Goal: Task Accomplishment & Management: Use online tool/utility

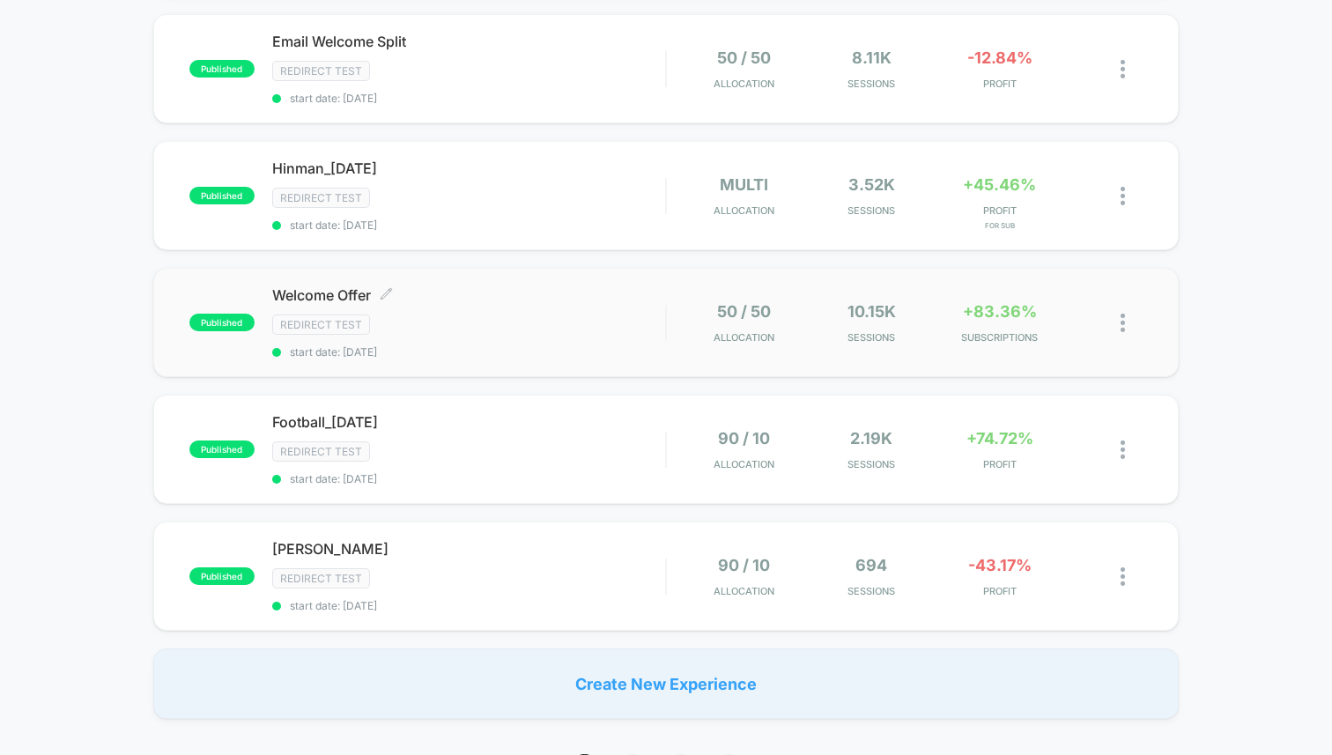
scroll to position [1377, 0]
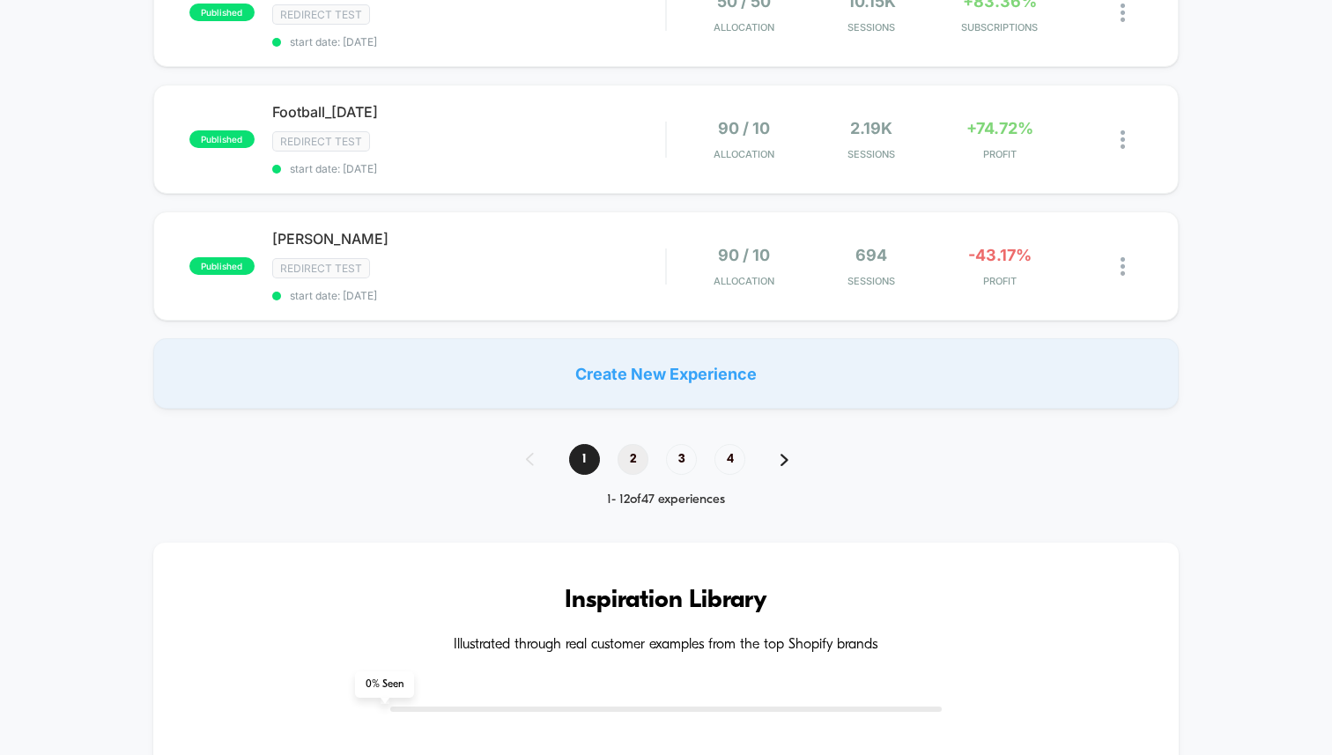
click at [630, 444] on span "2" at bounding box center [633, 459] width 31 height 31
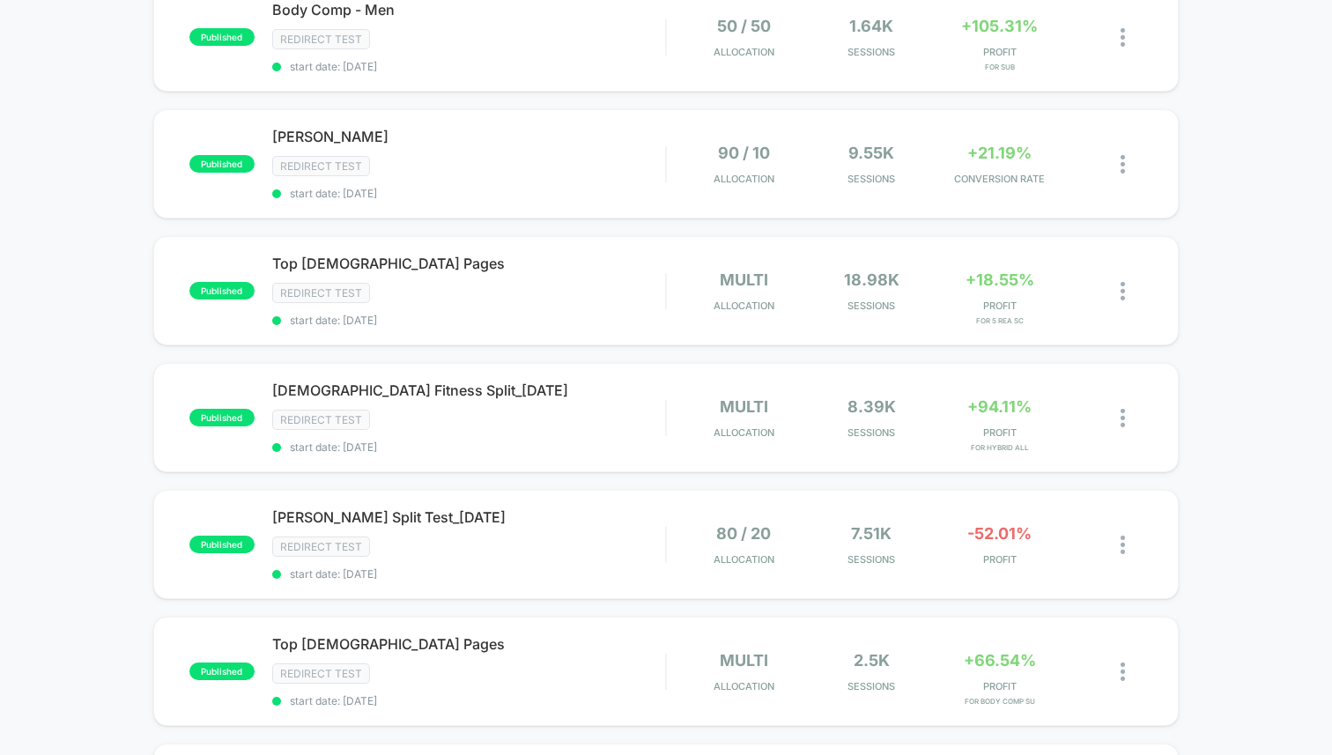
scroll to position [342, 0]
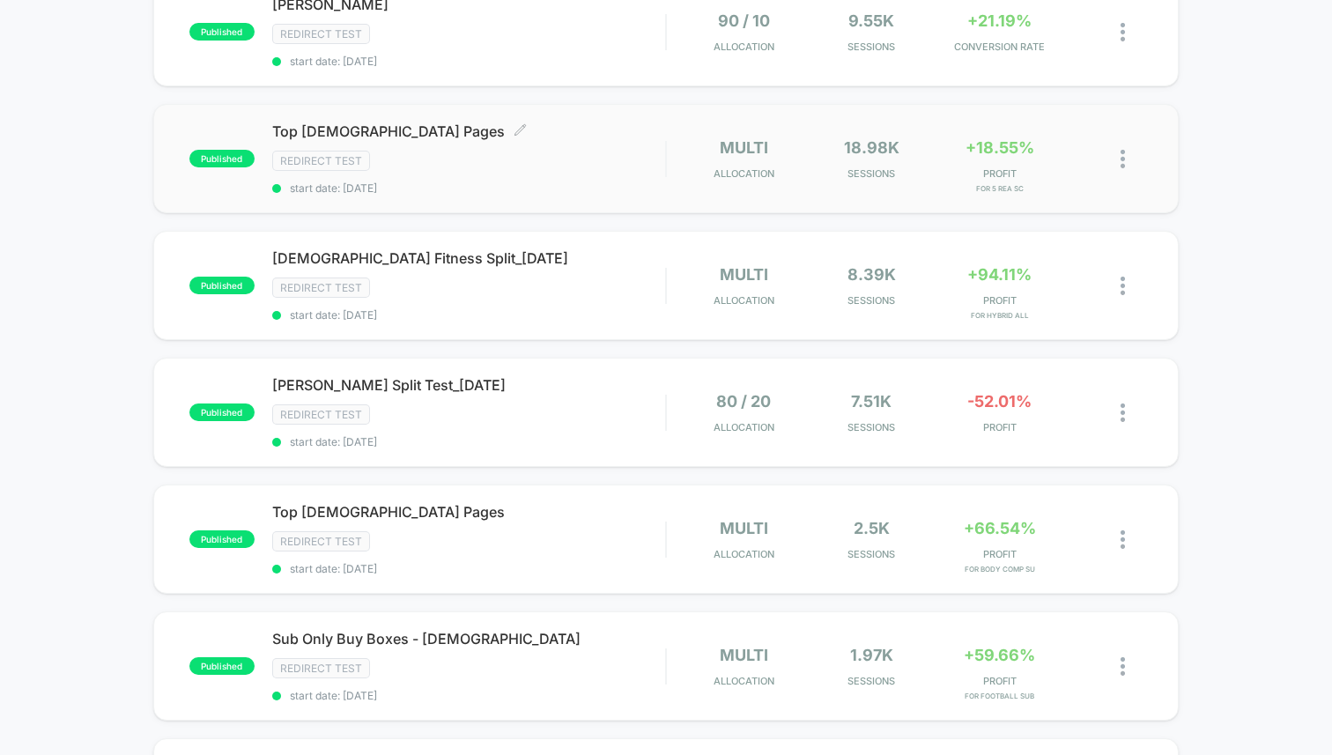
click at [541, 144] on div "Top Female Pages Click to edit experience details Click to edit experience deta…" at bounding box center [468, 158] width 393 height 72
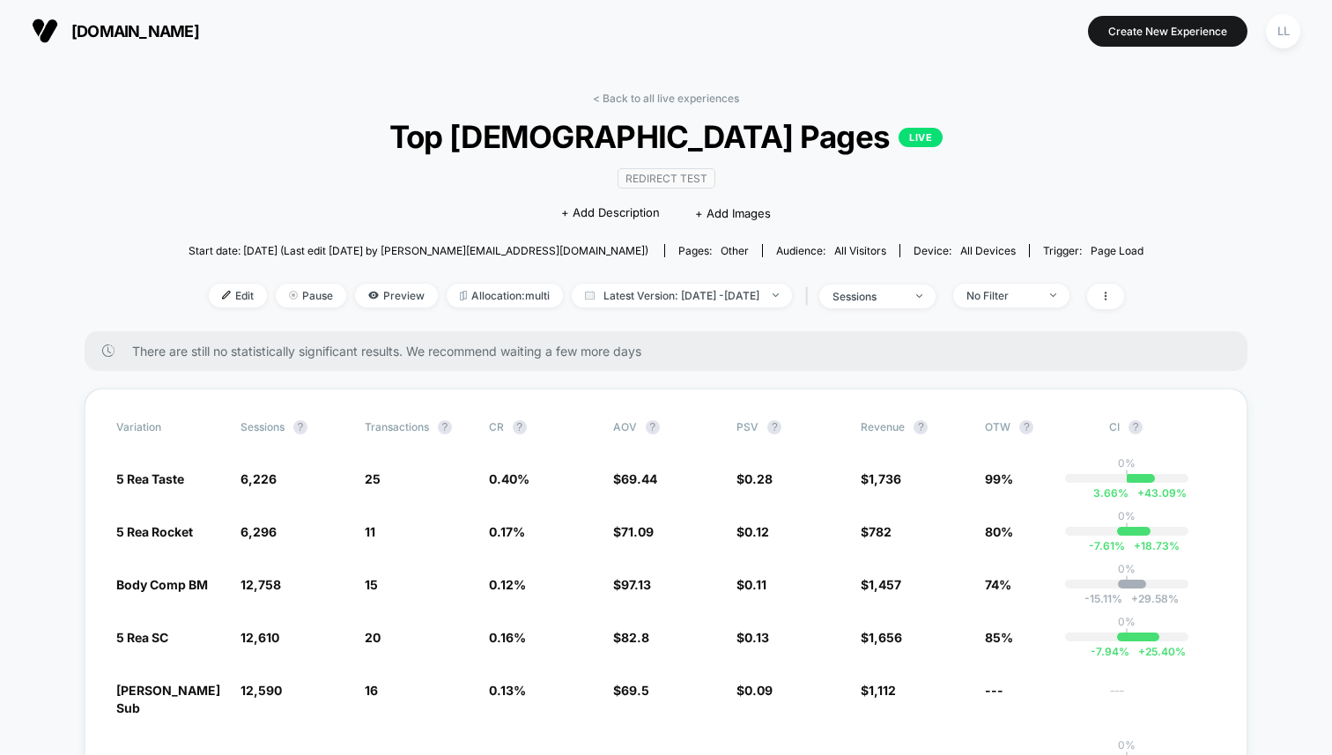
click at [664, 94] on link "< Back to all live experiences" at bounding box center [666, 98] width 146 height 13
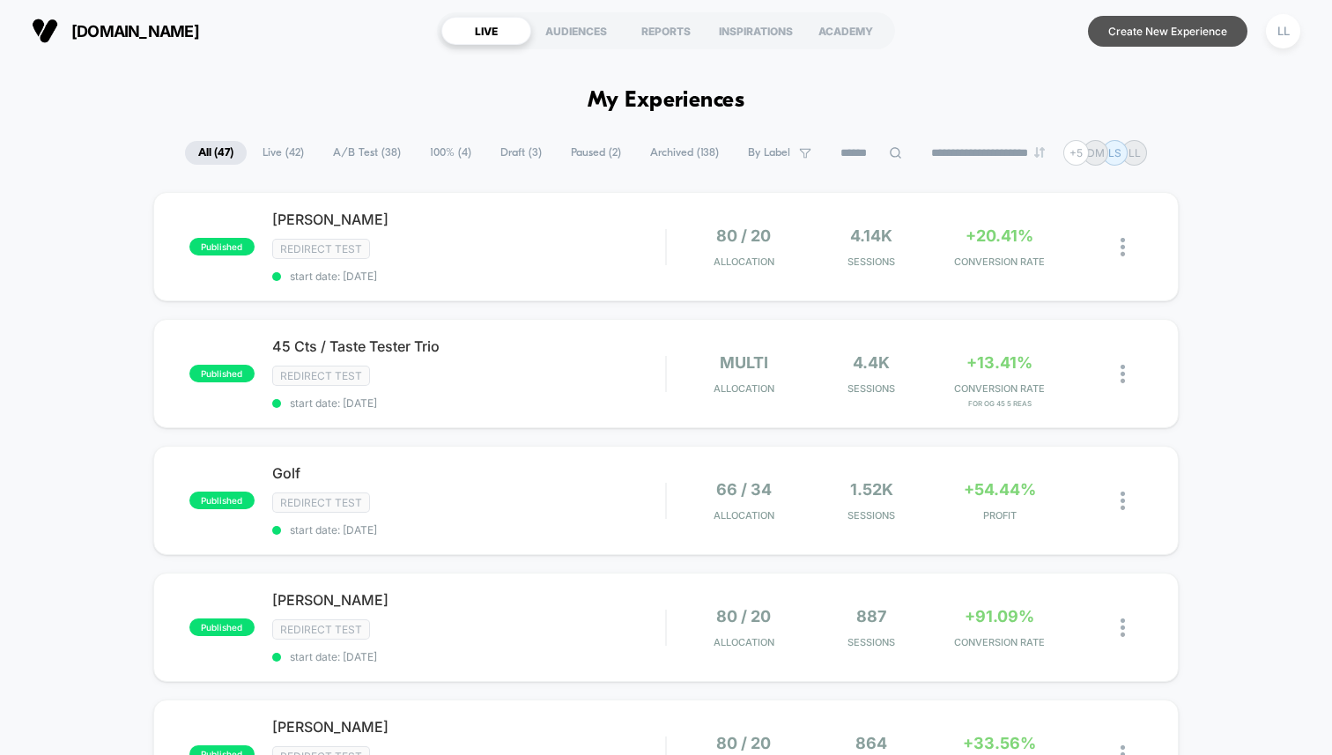
click at [1191, 20] on button "Create New Experience" at bounding box center [1168, 31] width 160 height 31
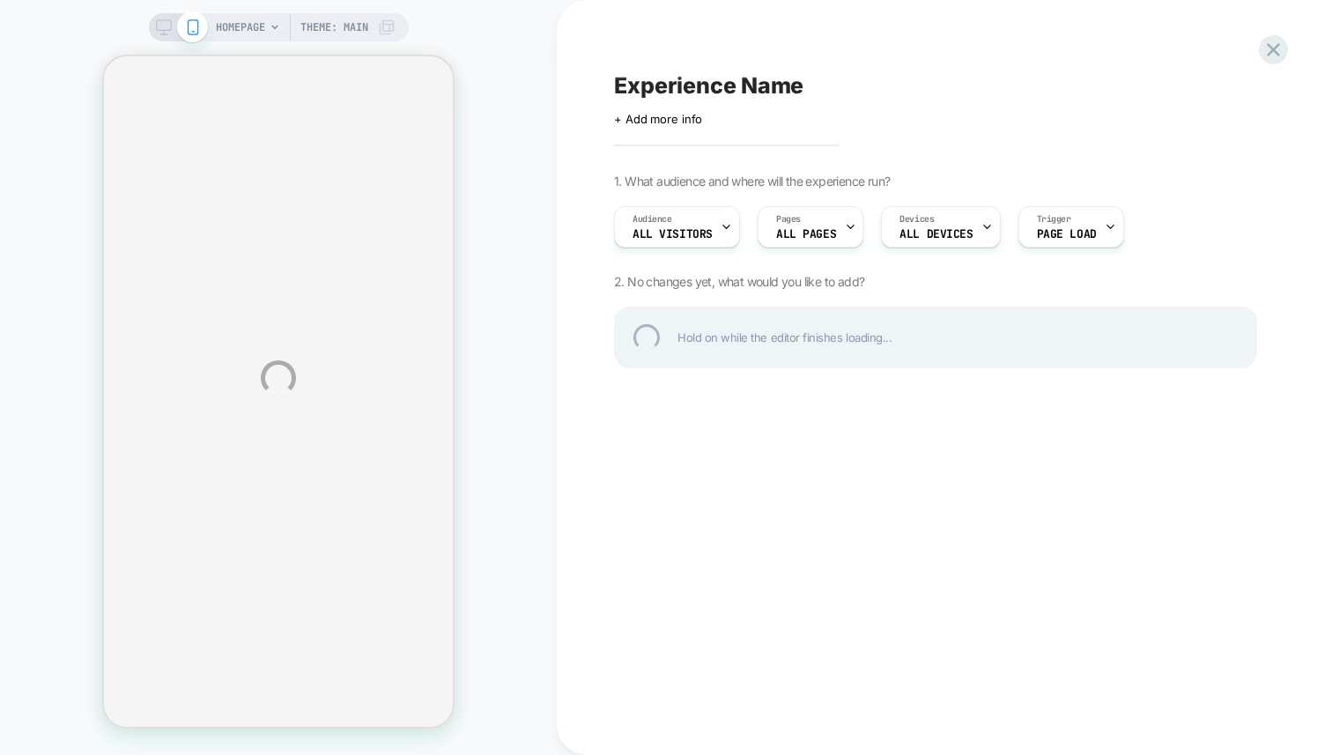
click at [702, 95] on div "Experience Name" at bounding box center [935, 85] width 643 height 26
click at [702, 95] on div at bounding box center [935, 85] width 643 height 26
click at [625, 80] on textarea at bounding box center [626, 85] width 25 height 26
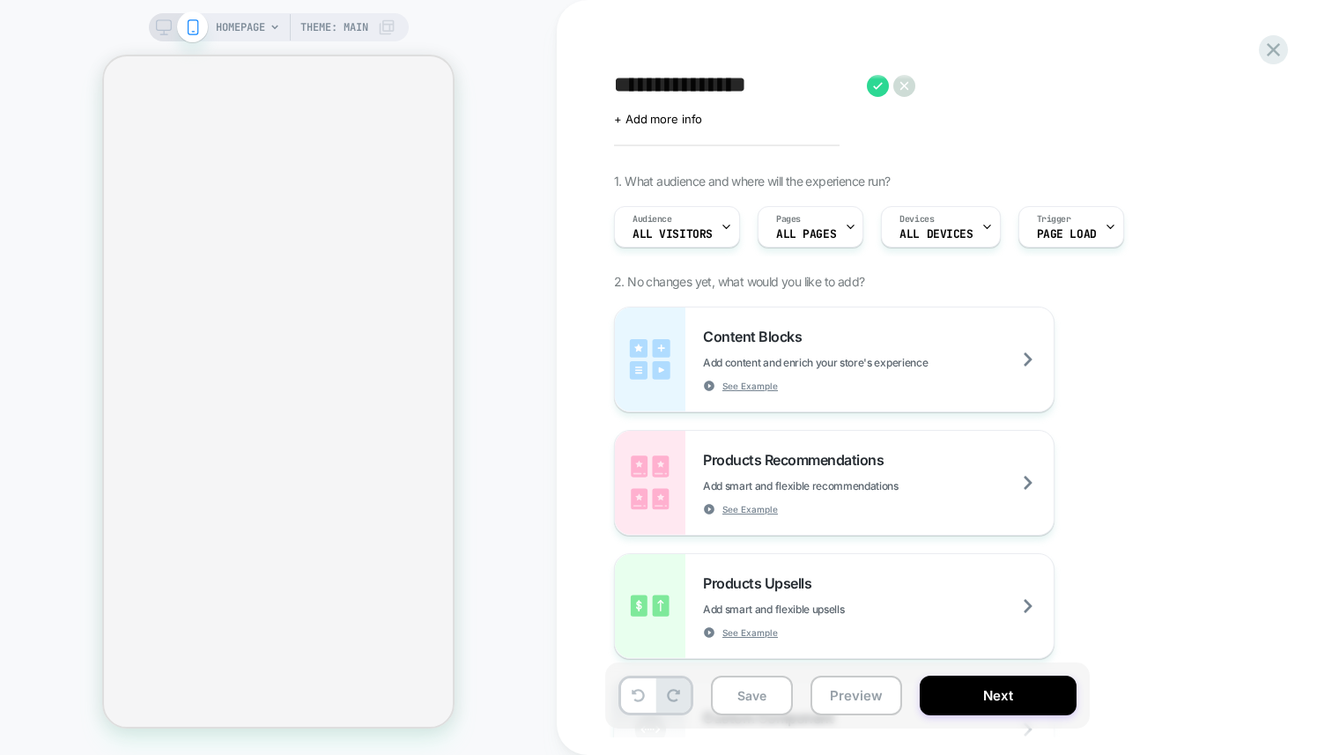
type textarea "**********"
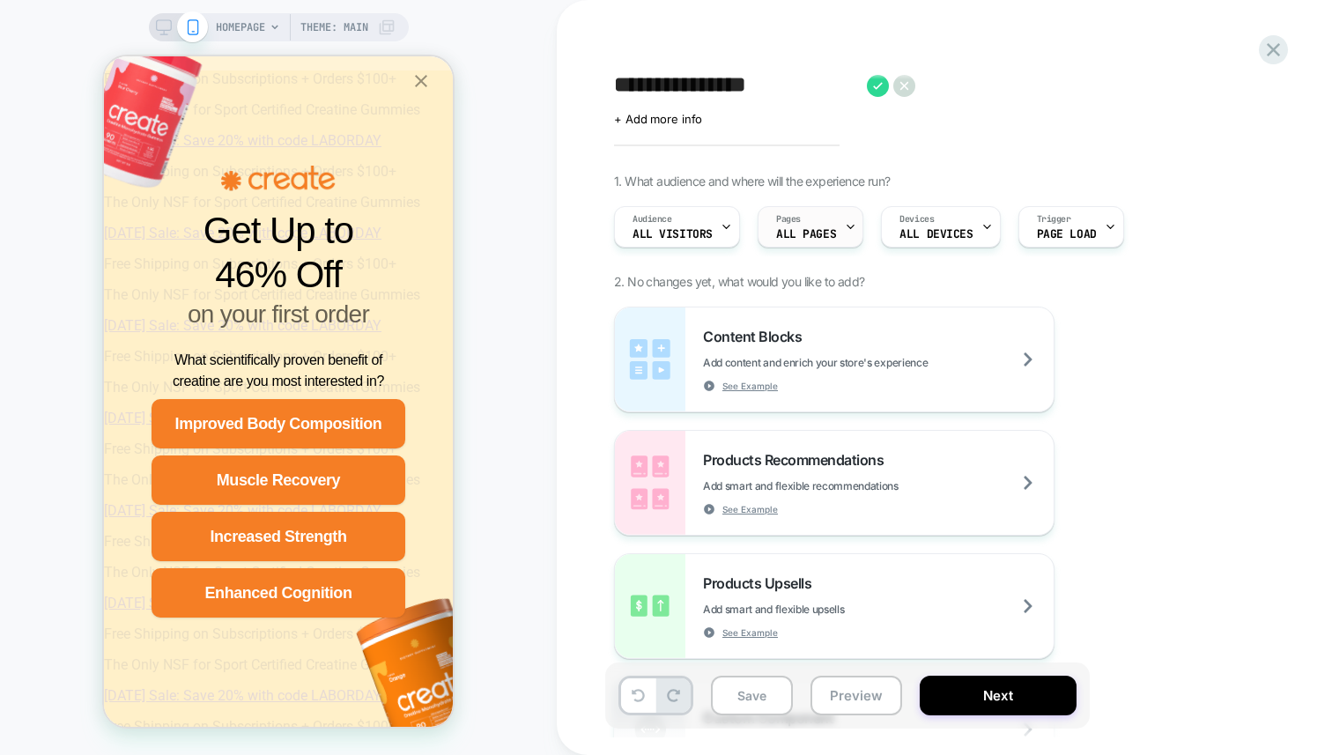
click at [826, 223] on div "Pages ALL PAGES" at bounding box center [806, 227] width 95 height 40
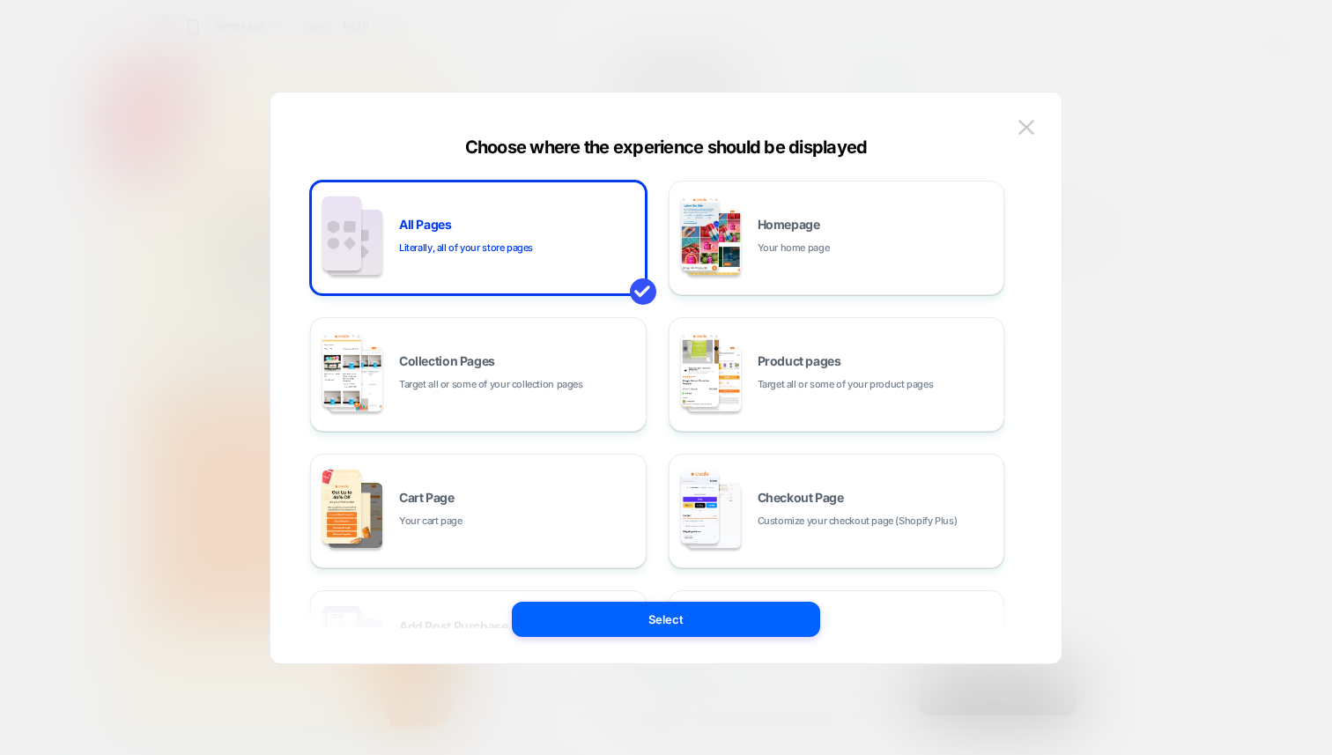
click at [1142, 182] on div at bounding box center [666, 377] width 1332 height 755
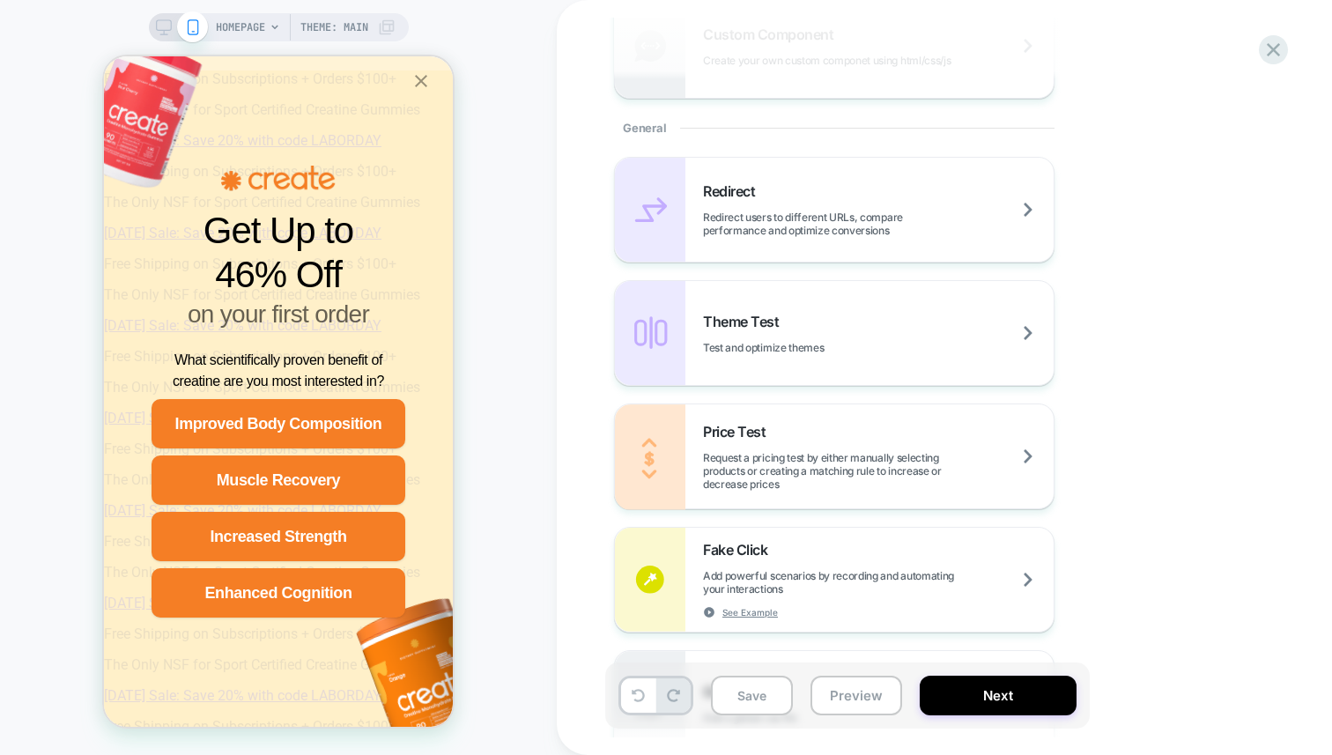
scroll to position [676, 0]
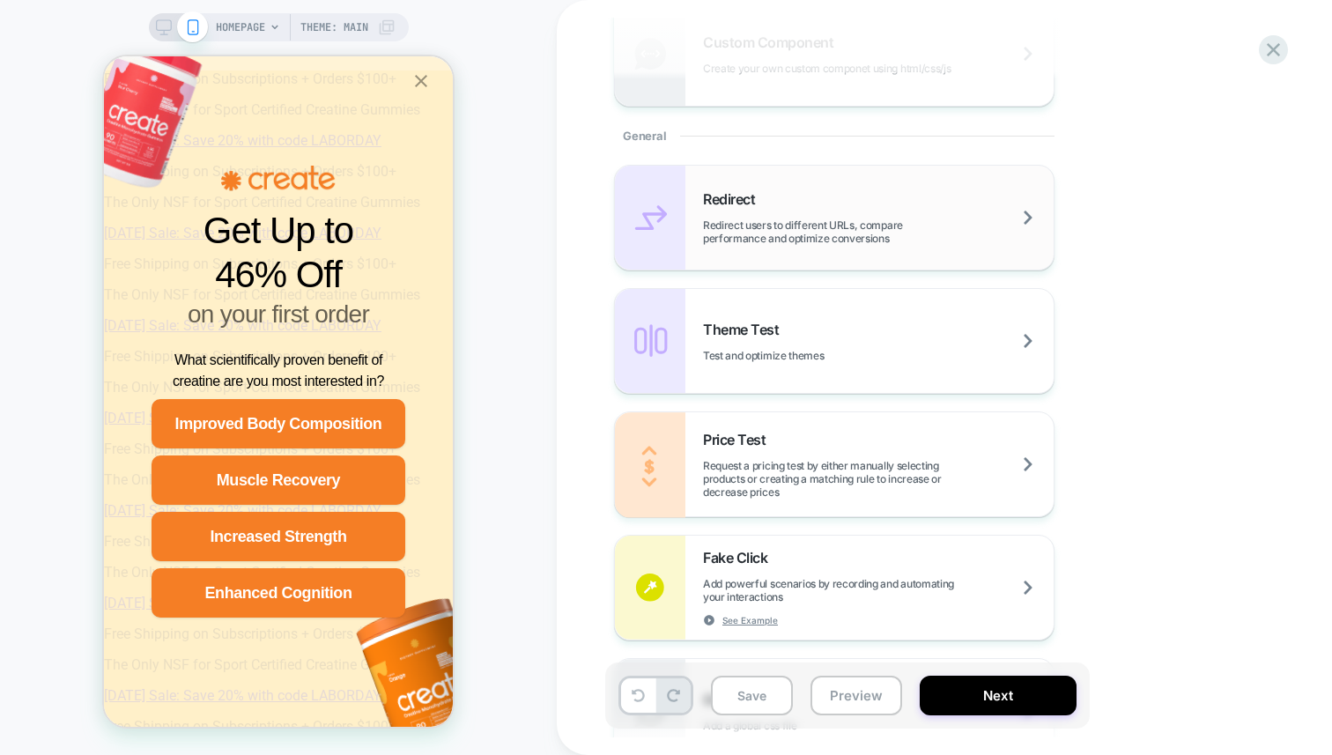
click at [772, 240] on span "Redirect users to different URLs, compare performance and optimize conversions" at bounding box center [878, 232] width 351 height 26
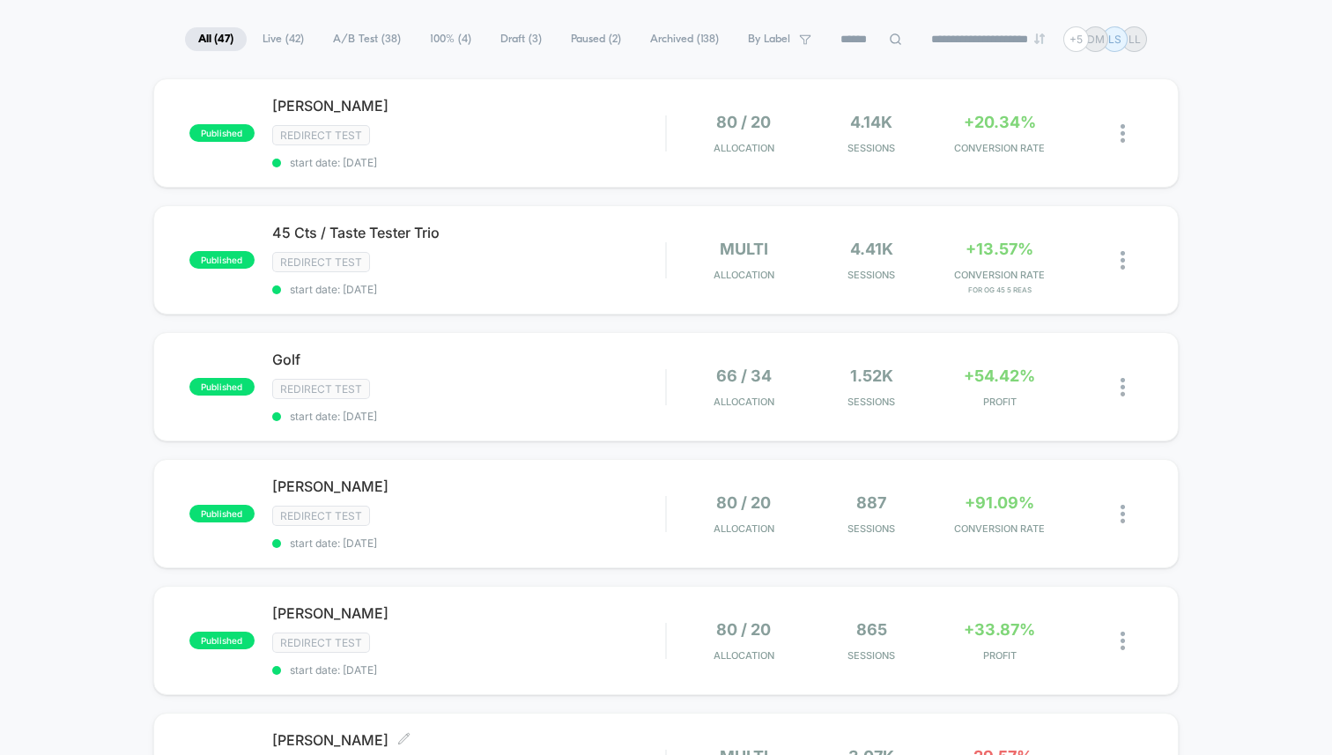
scroll to position [114, 0]
click at [264, 42] on span "Live ( 42 )" at bounding box center [283, 39] width 68 height 24
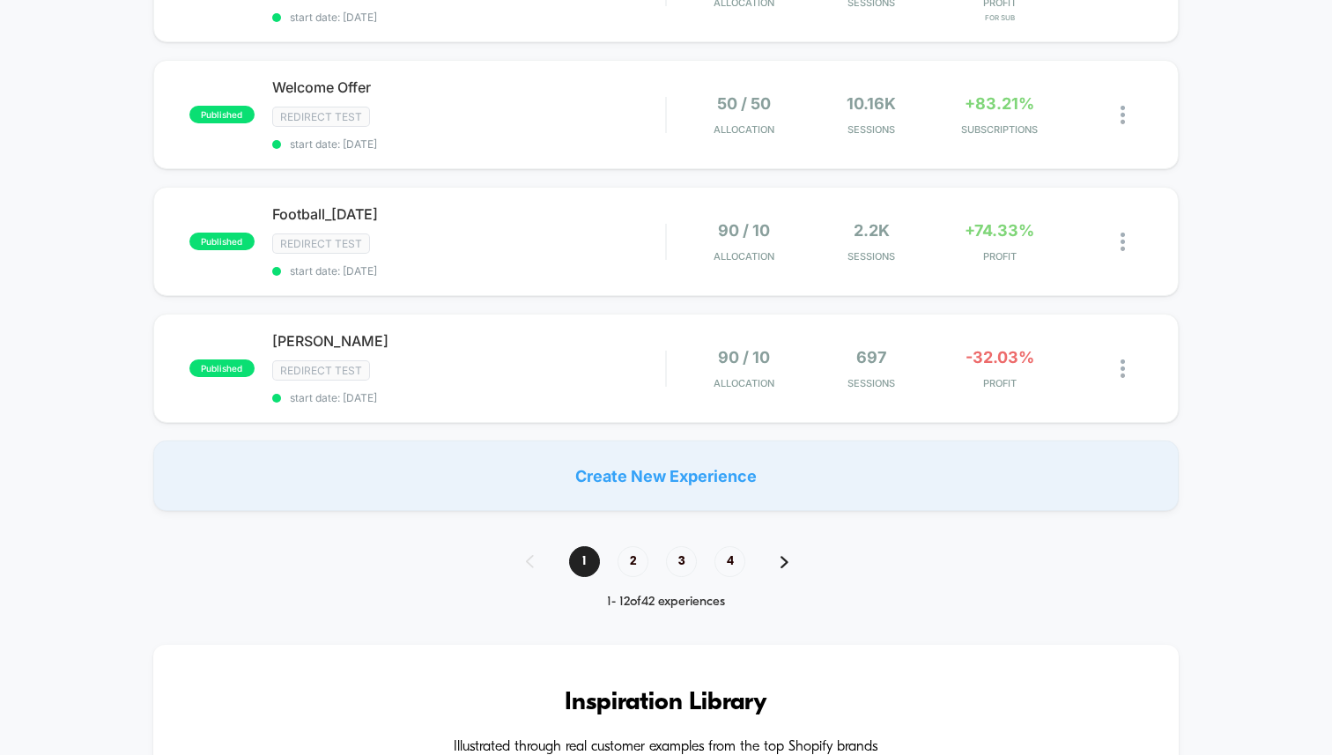
scroll to position [1271, 0]
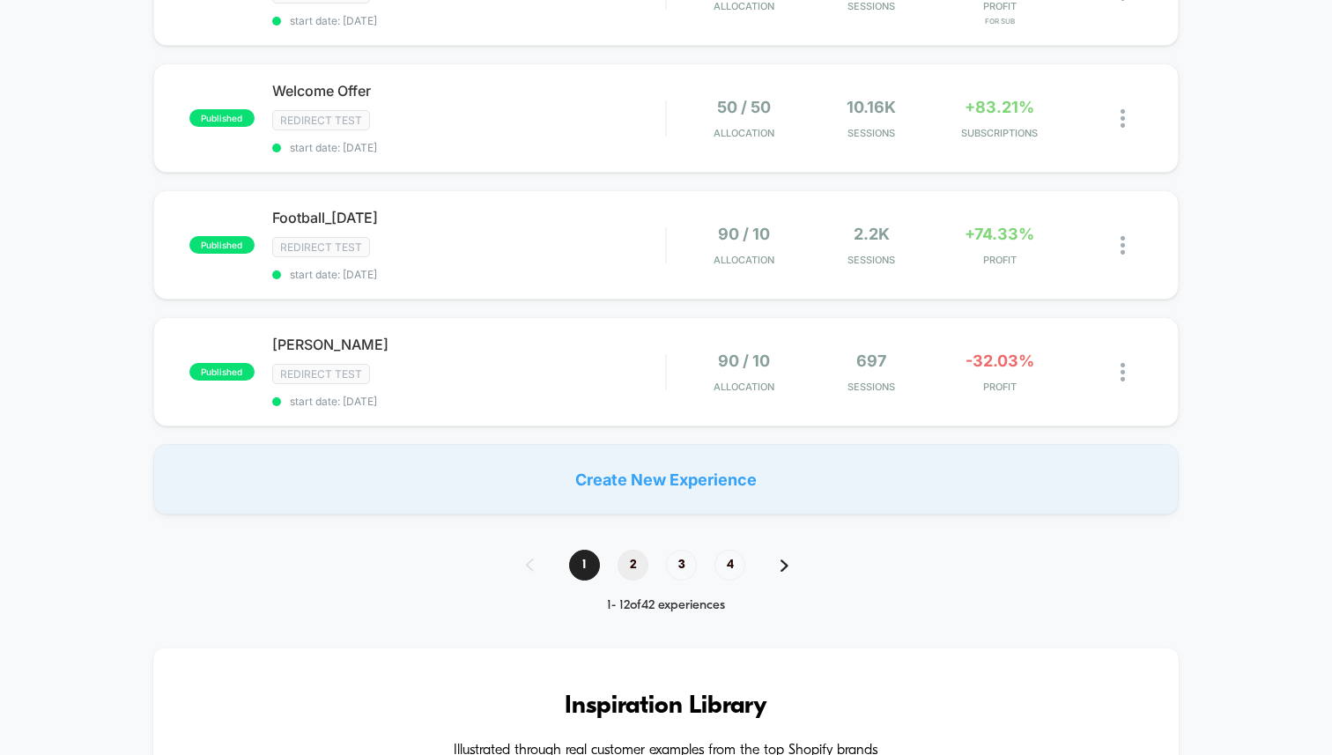
click at [635, 550] on span "2" at bounding box center [633, 565] width 31 height 31
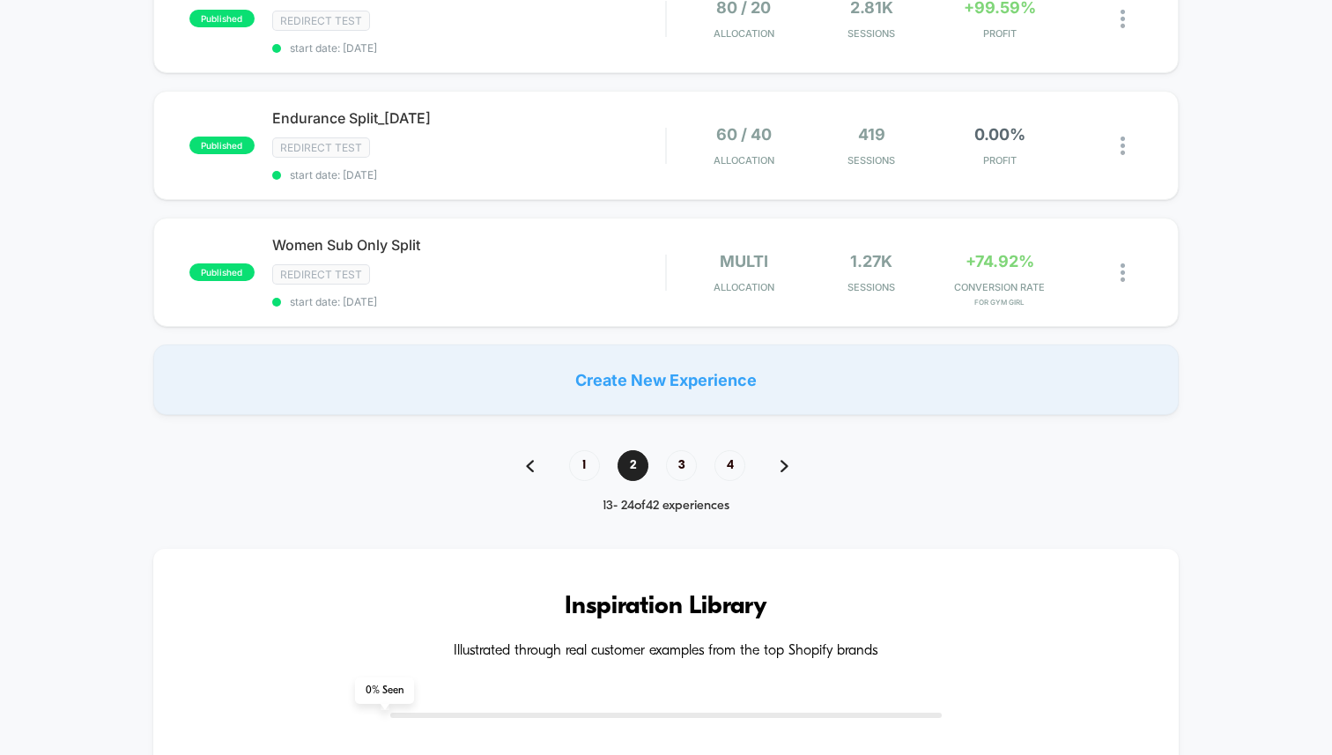
scroll to position [1371, 0]
click at [684, 455] on span "3" at bounding box center [681, 464] width 31 height 31
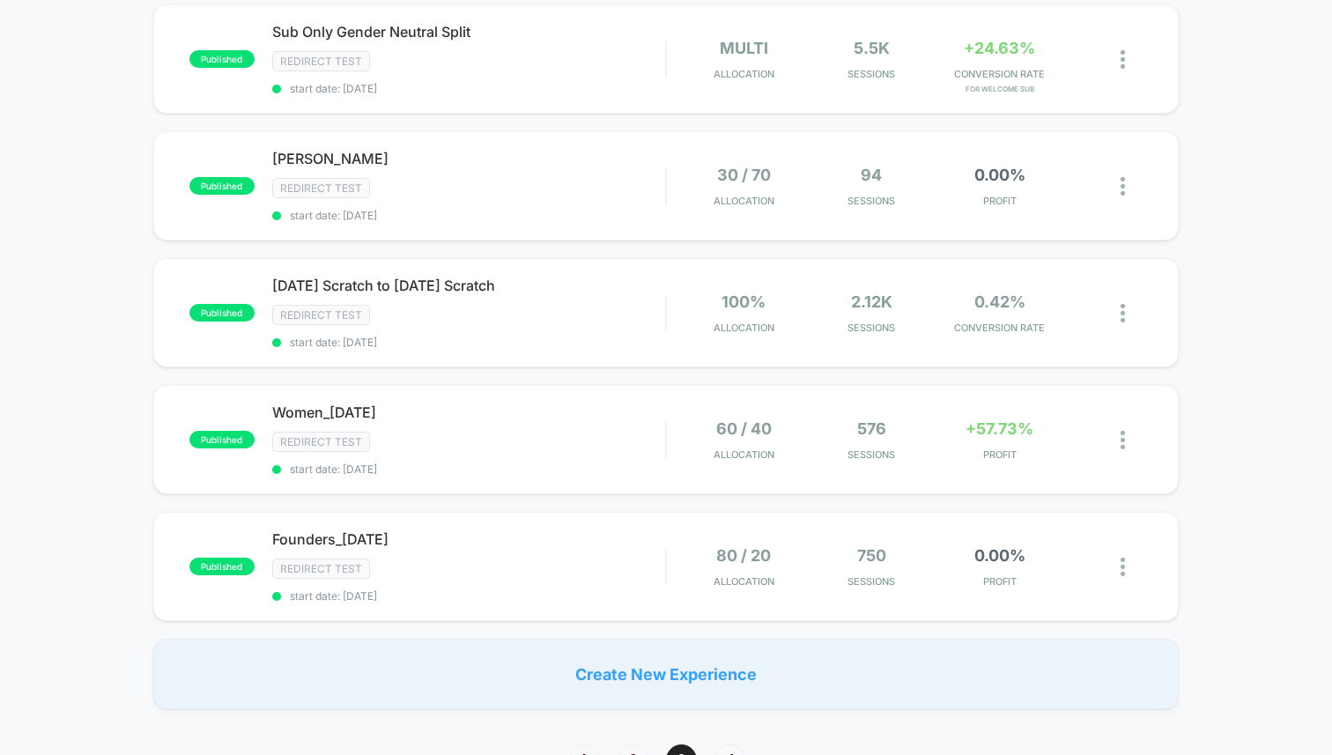
scroll to position [1084, 0]
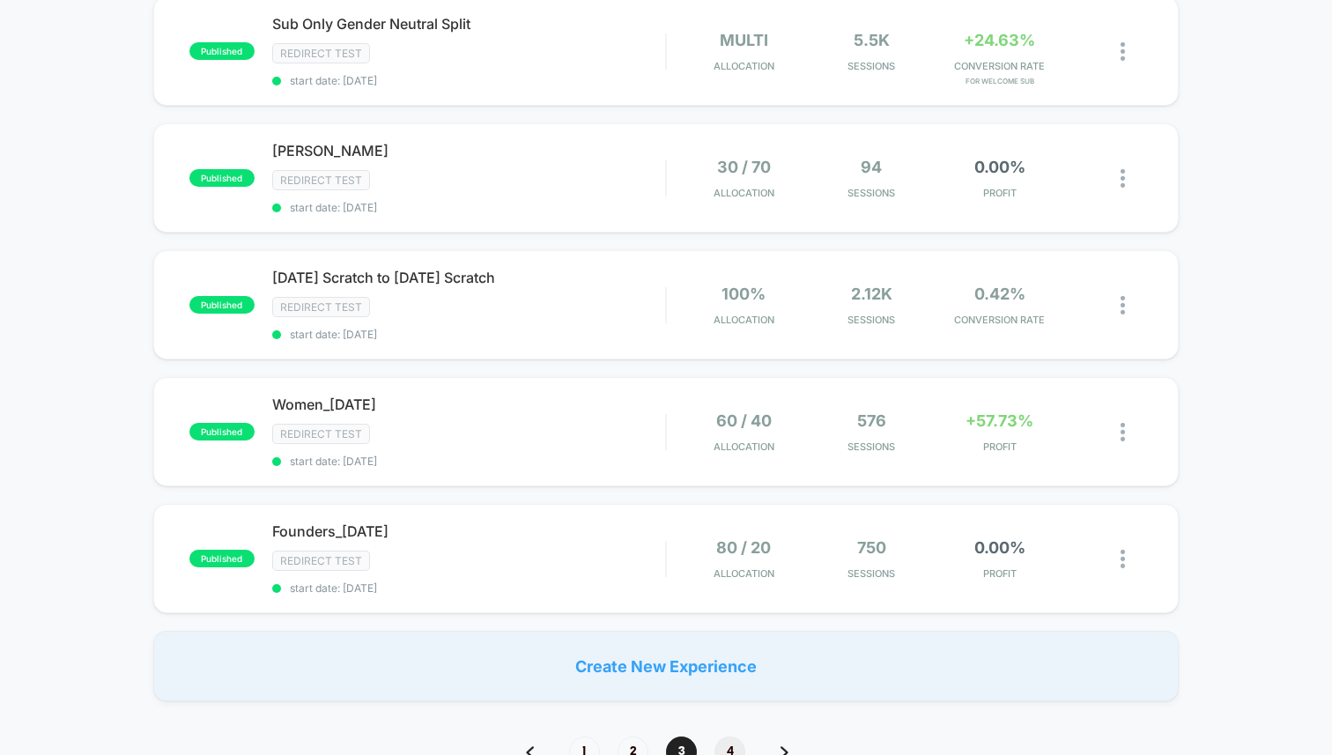
click at [725, 737] on span "4" at bounding box center [730, 752] width 31 height 31
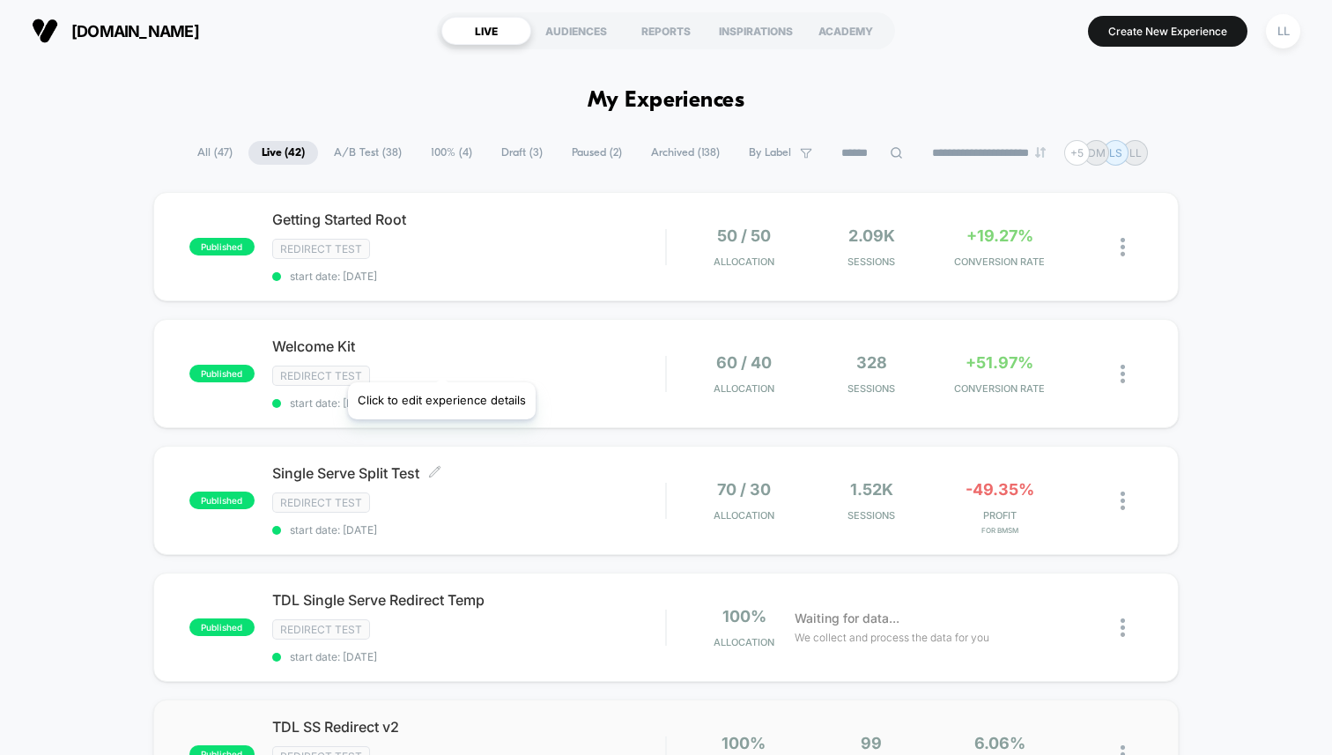
scroll to position [502, 0]
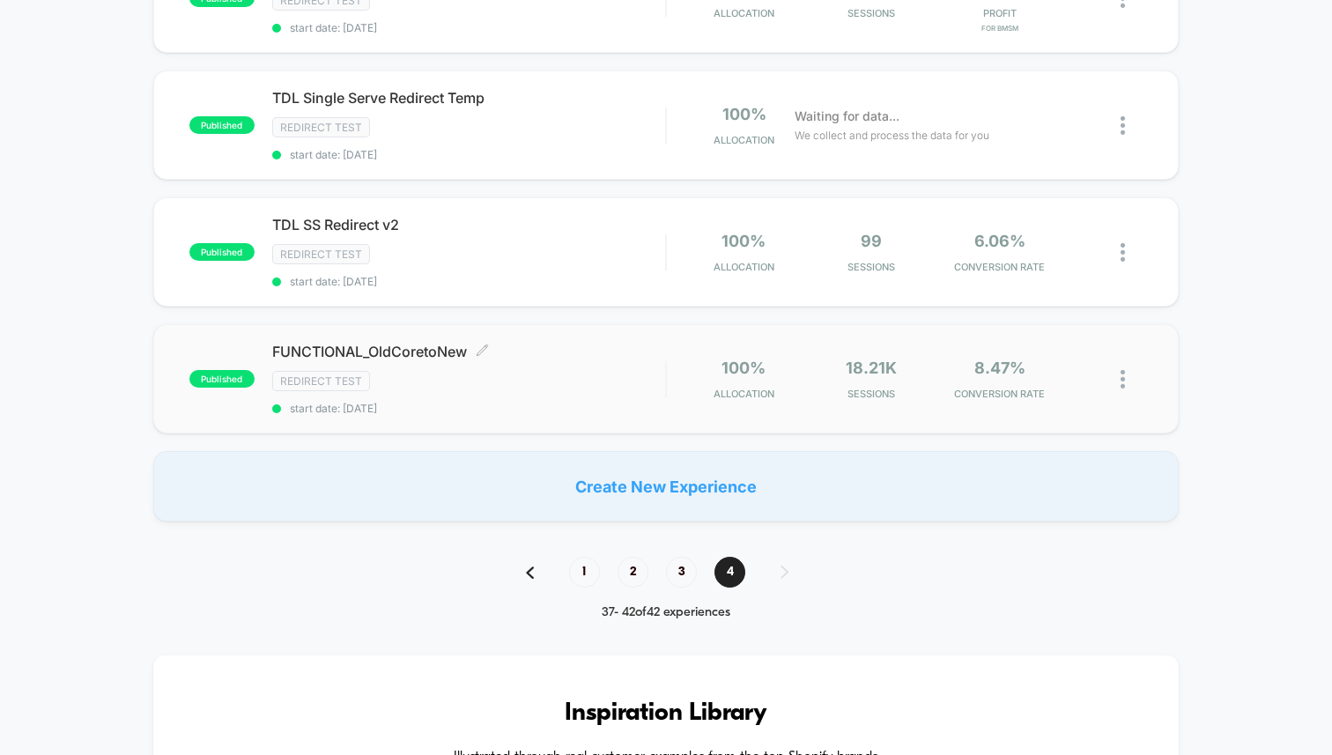
click at [409, 351] on span "FUNCTIONAL_OldCoretoNew Click to edit experience details" at bounding box center [468, 352] width 393 height 18
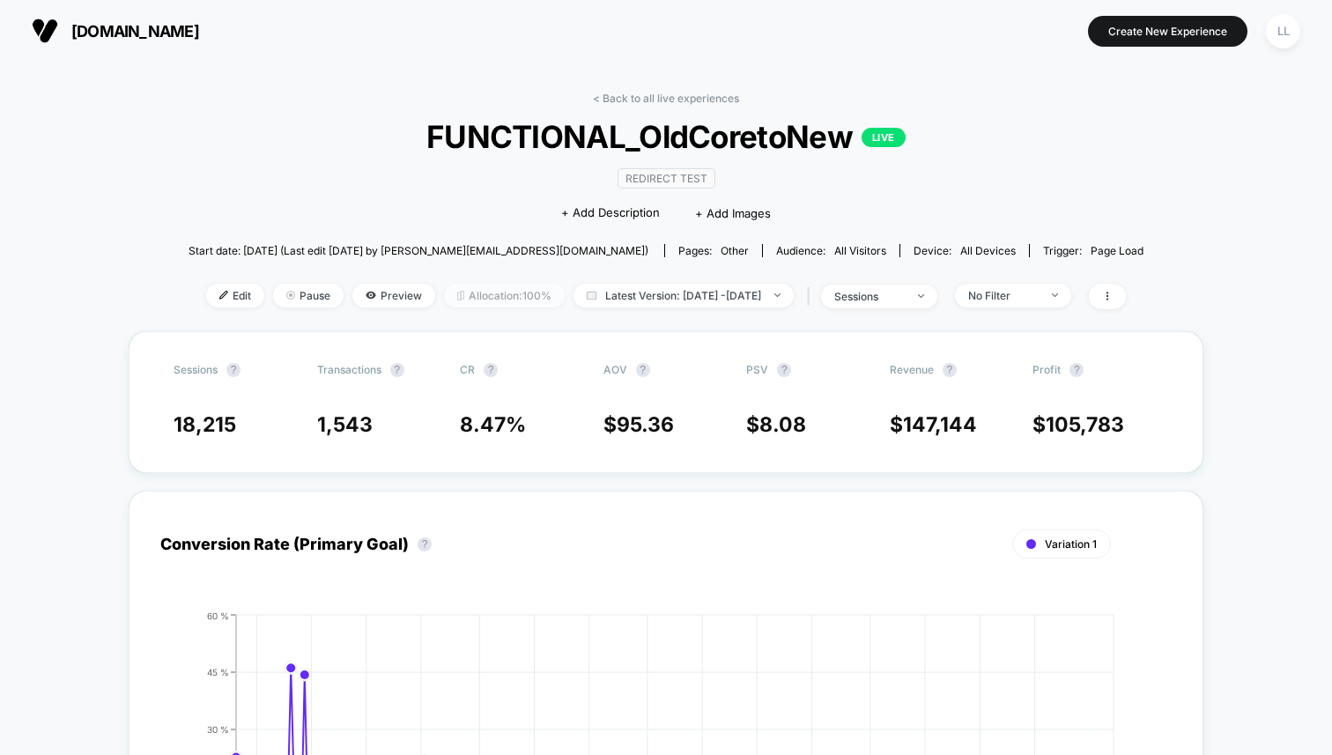
click at [444, 297] on span "Allocation: 100%" at bounding box center [504, 296] width 121 height 24
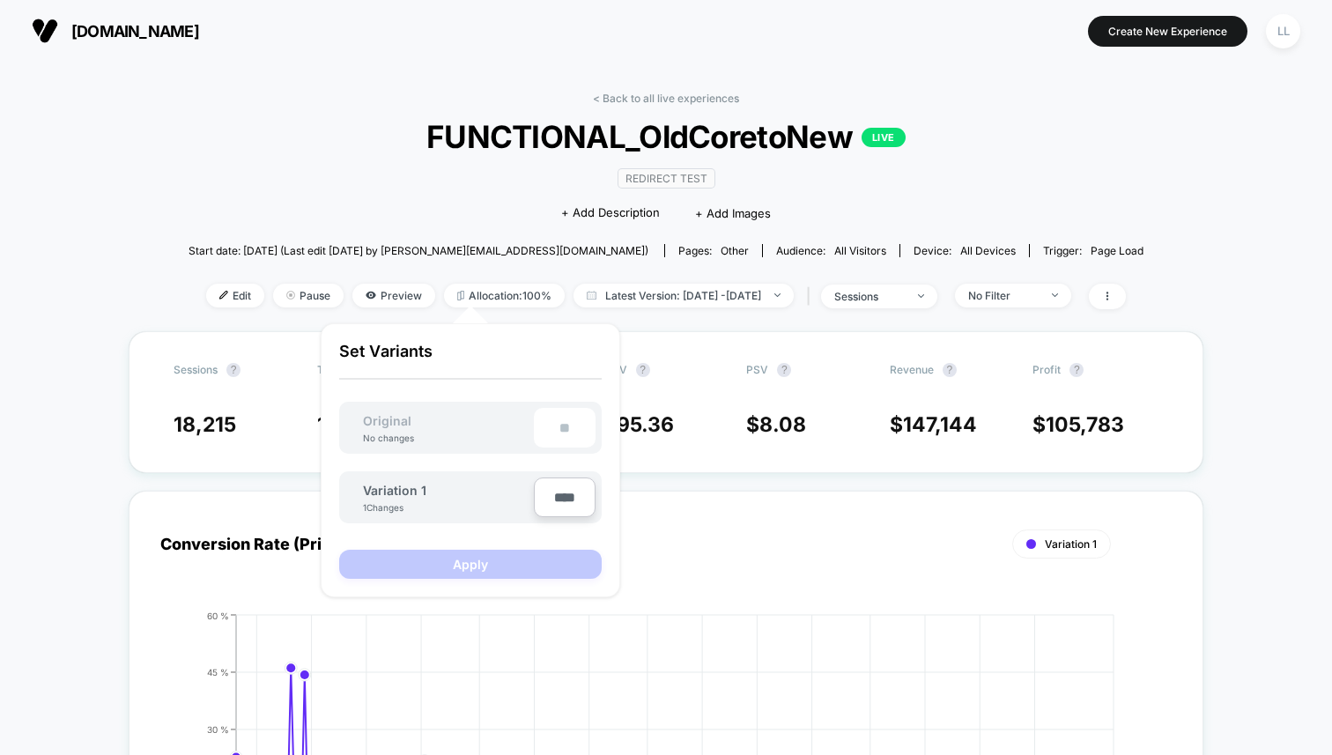
click at [404, 204] on div "Redirect Test Click to edit experience details + Add Description + Add Images" at bounding box center [666, 195] width 573 height 80
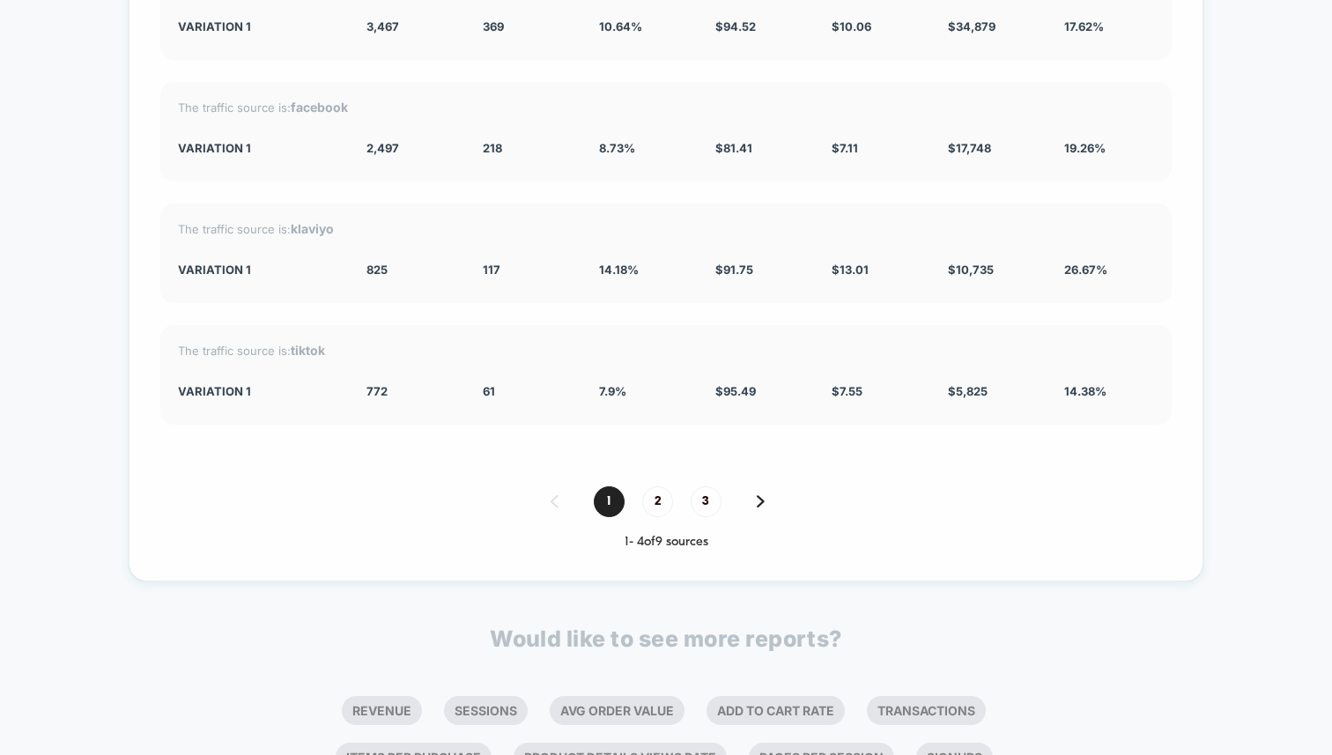
scroll to position [2971, 0]
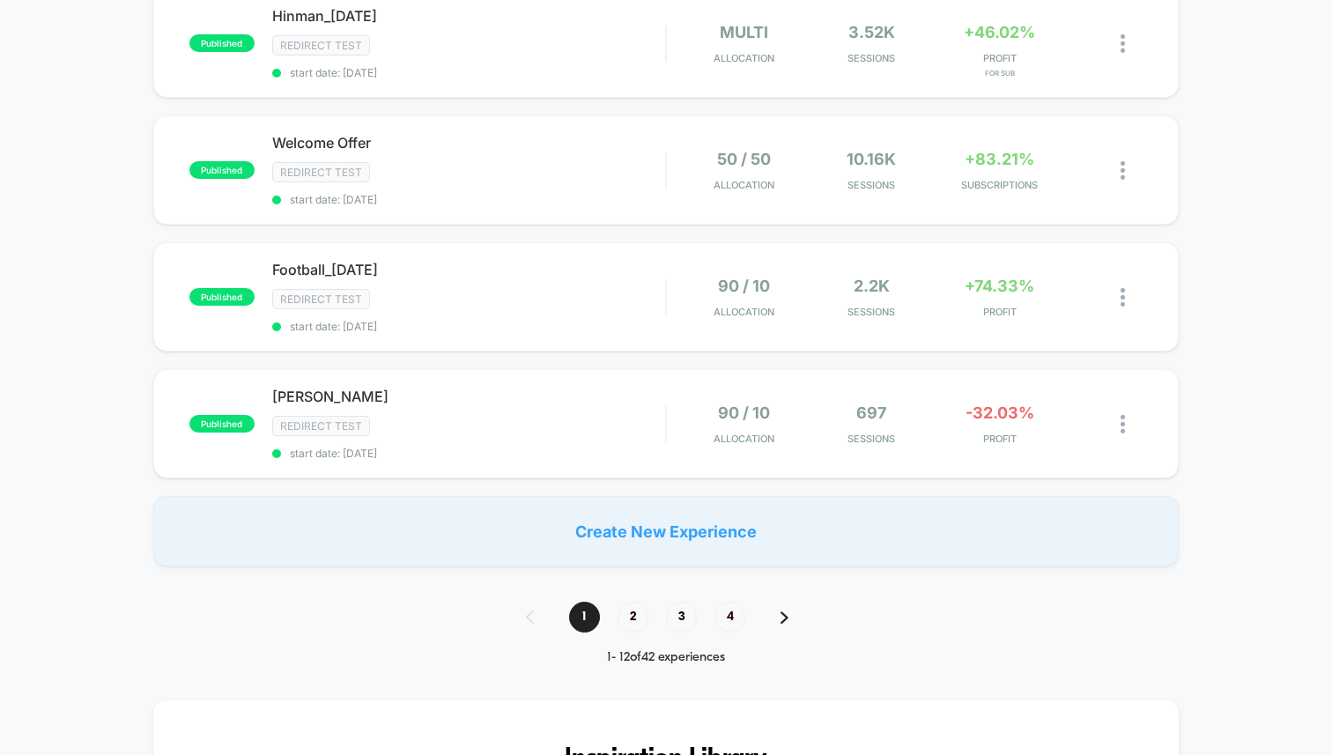
scroll to position [1191, 0]
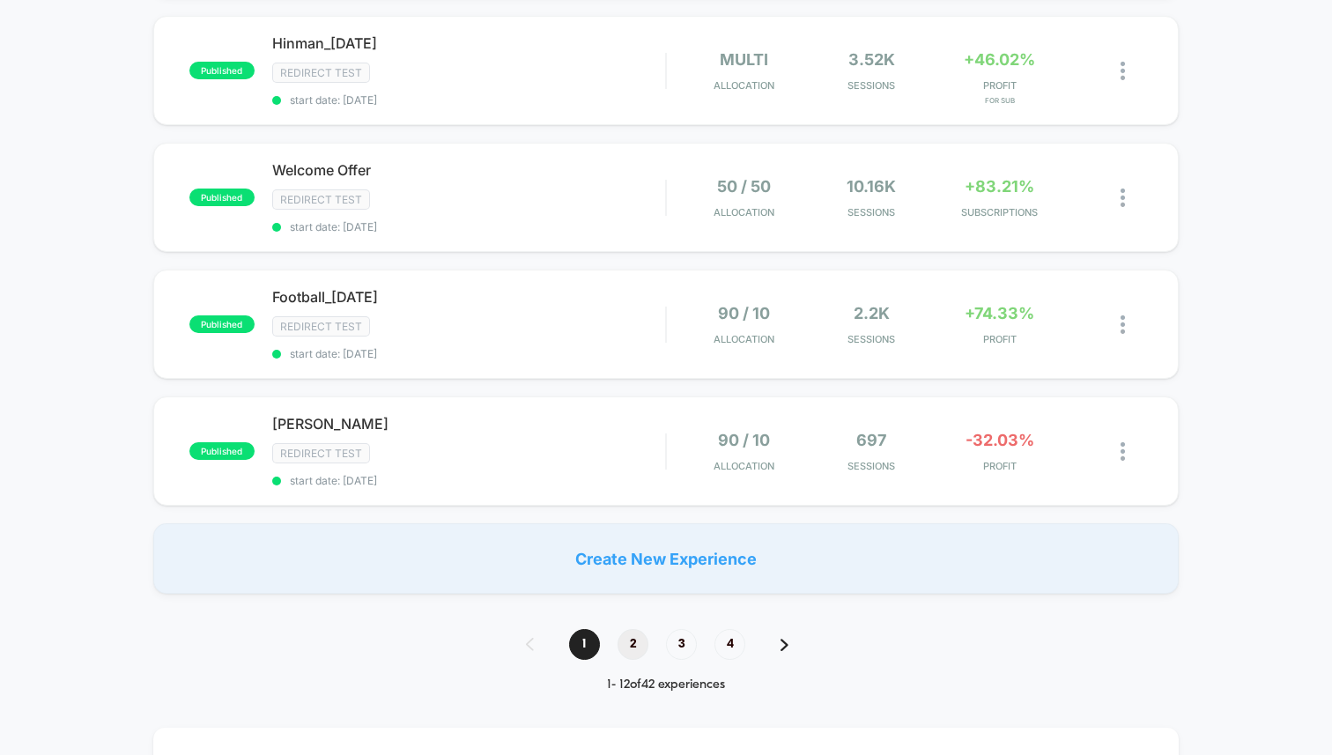
click at [625, 629] on span "2" at bounding box center [633, 644] width 31 height 31
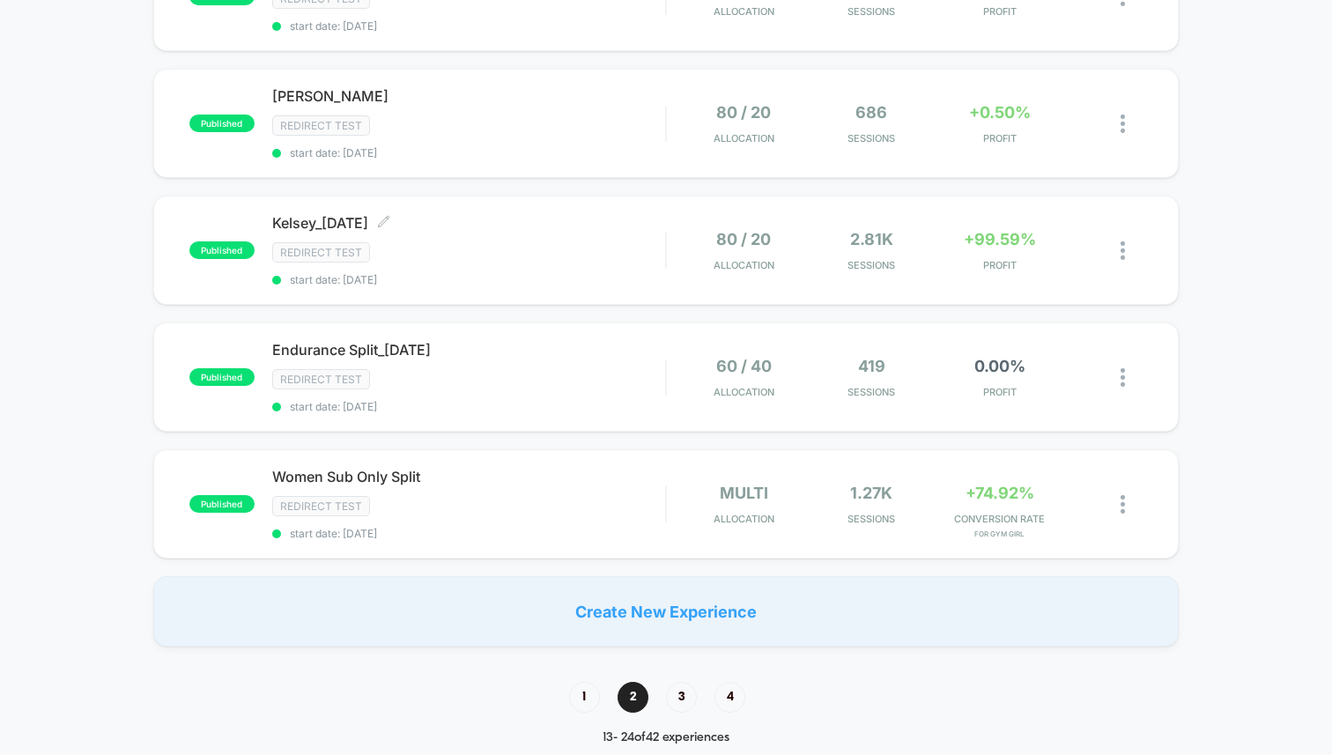
scroll to position [1164, 0]
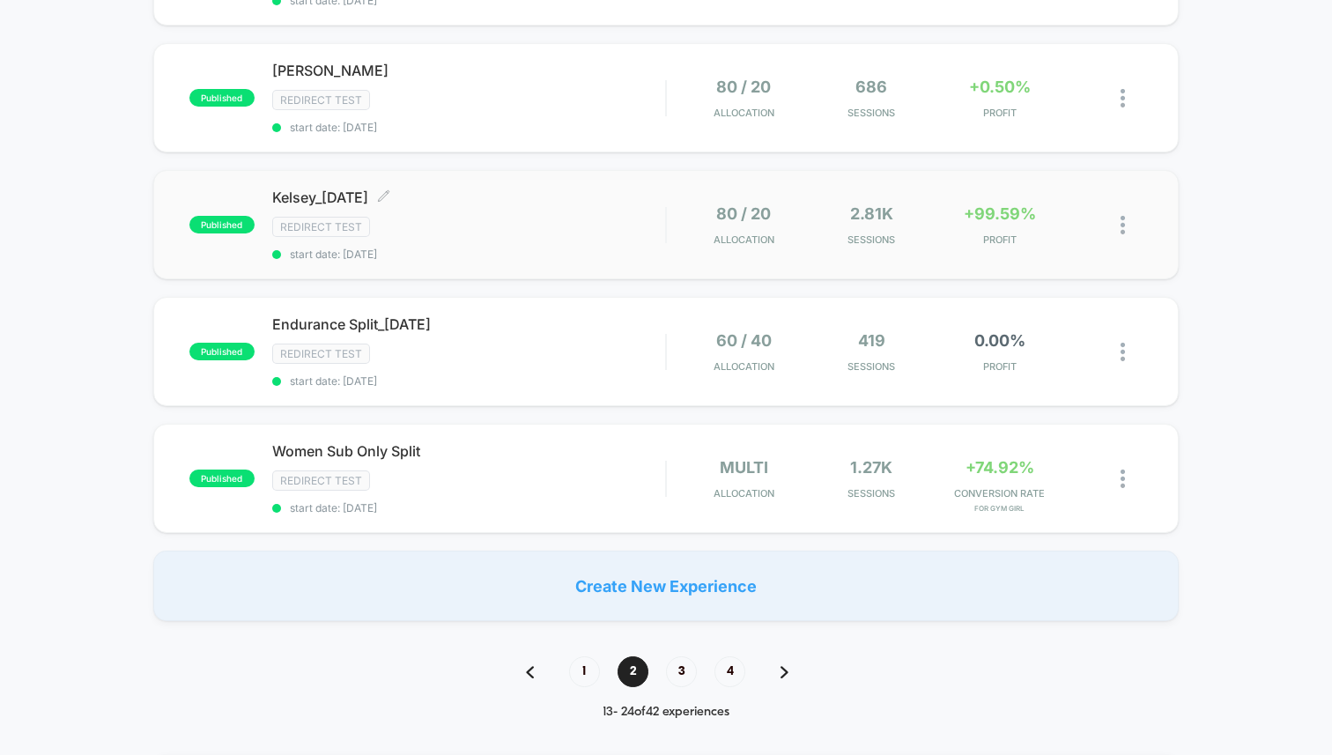
click at [501, 197] on div "Kelsey_[DATE] Click to edit experience details Click to edit experience details…" at bounding box center [468, 225] width 393 height 72
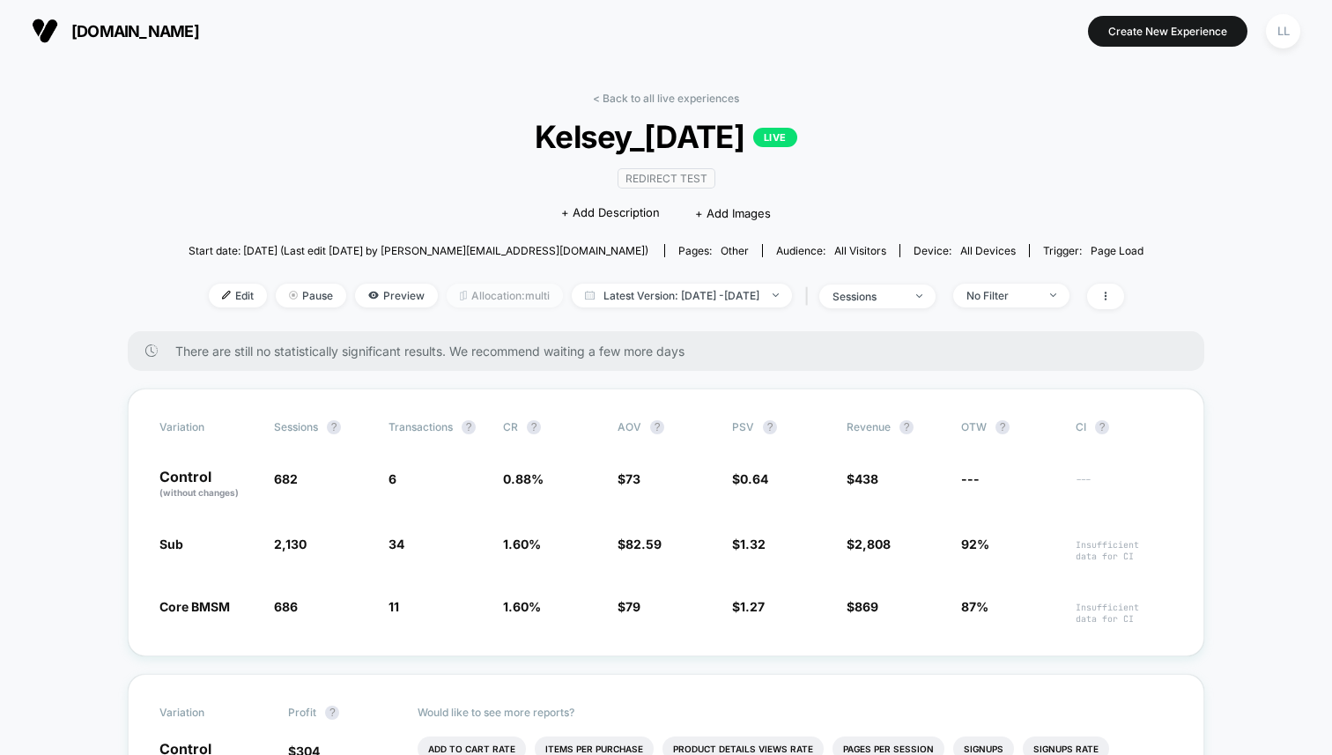
click at [456, 293] on span "Allocation: multi" at bounding box center [505, 296] width 116 height 24
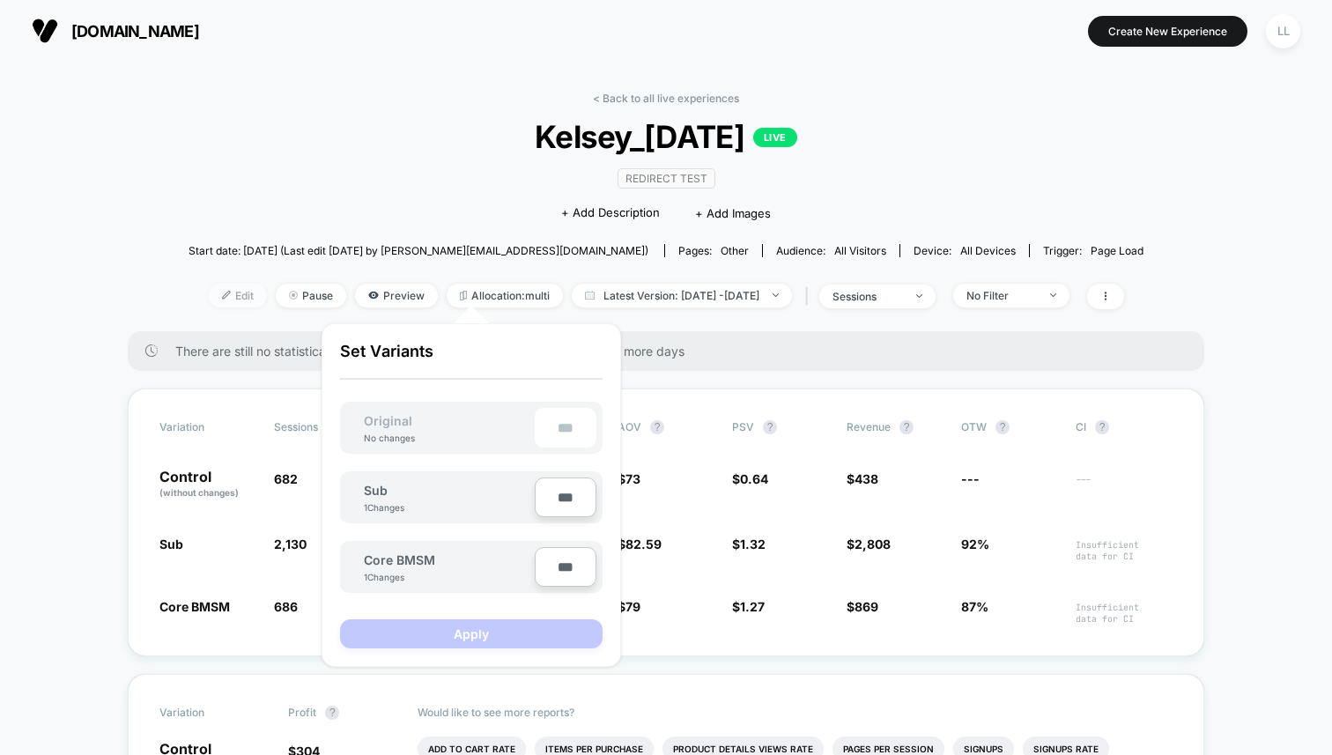
click at [209, 291] on span "Edit" at bounding box center [238, 296] width 58 height 24
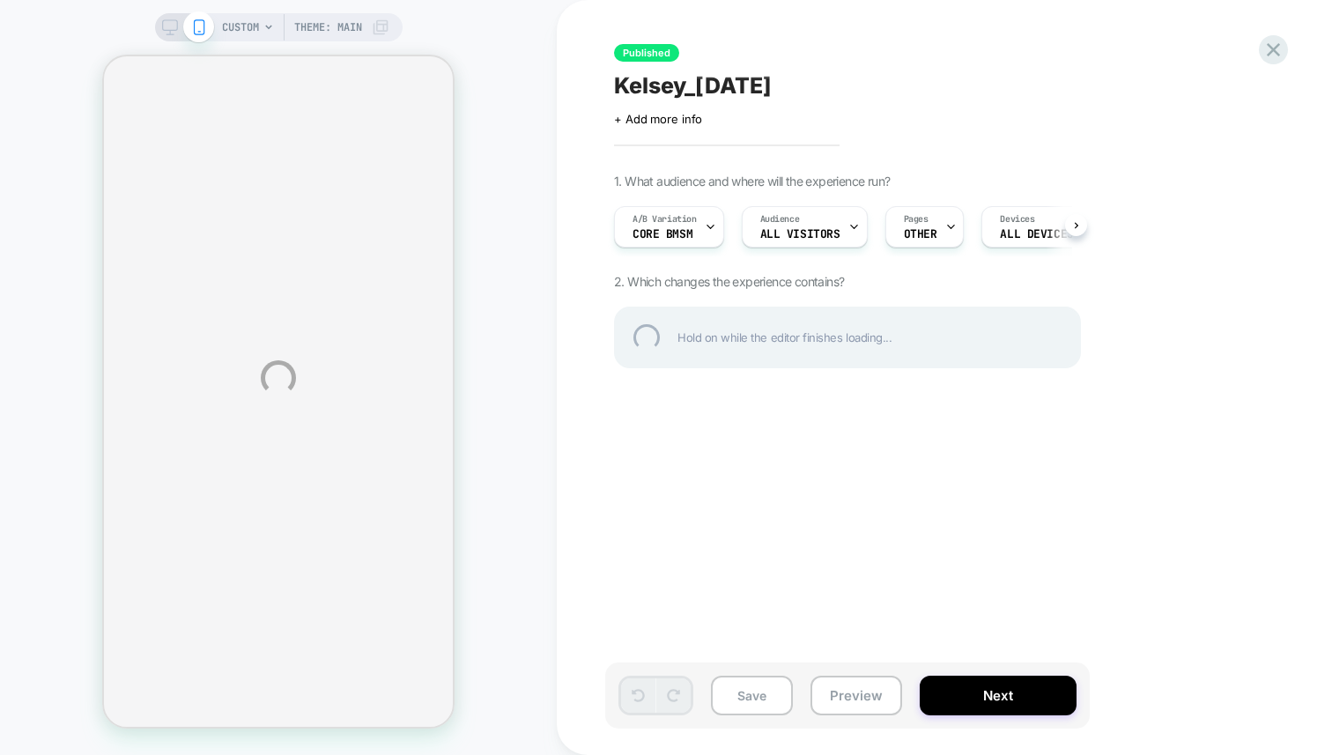
click at [659, 218] on div "CUSTOM Theme: MAIN Published Kelsey_[DATE] Click to edit experience details + A…" at bounding box center [666, 377] width 1332 height 755
click at [705, 225] on div "CUSTOM Theme: MAIN Published Kelsey_[DATE] Click to edit experience details + A…" at bounding box center [666, 377] width 1332 height 755
click at [716, 225] on div "CUSTOM Theme: MAIN Published Kelsey_[DATE] Click to edit experience details + A…" at bounding box center [666, 377] width 1332 height 755
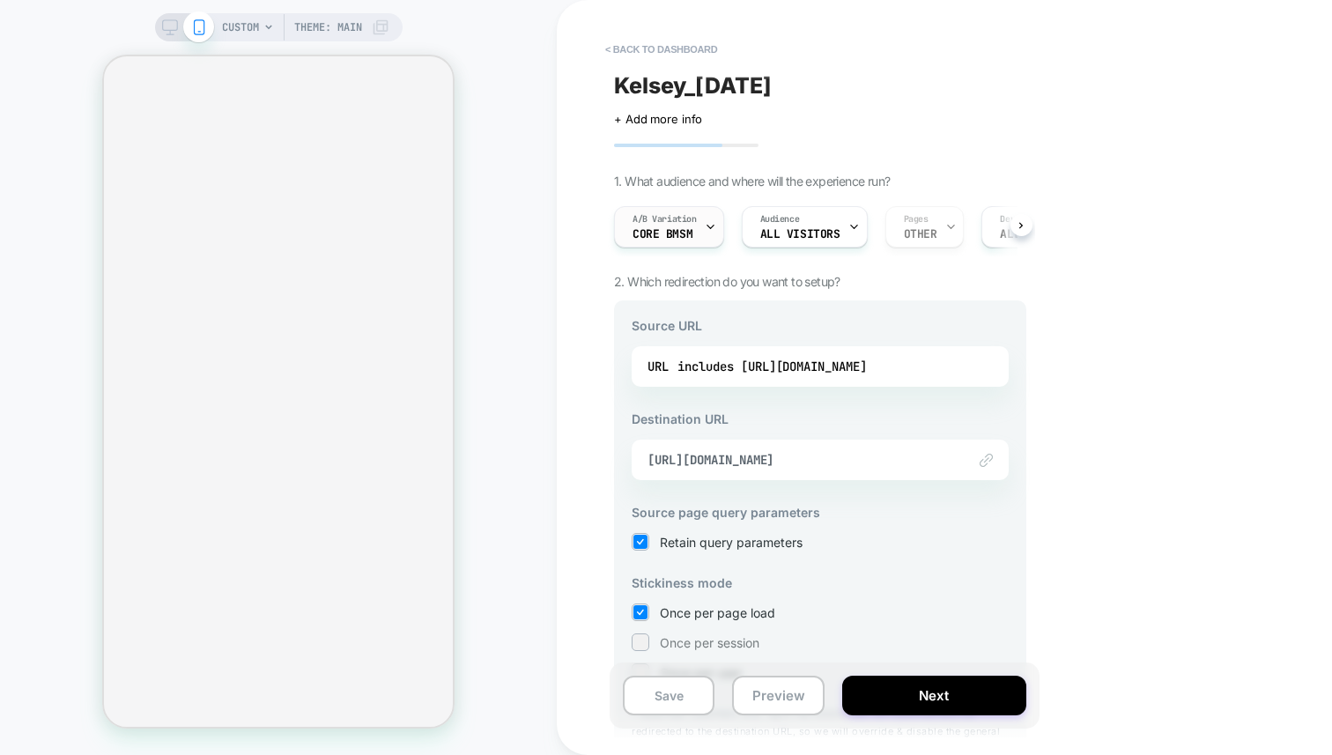
click at [704, 228] on div "A/B Variation Core BMSM" at bounding box center [665, 227] width 100 height 40
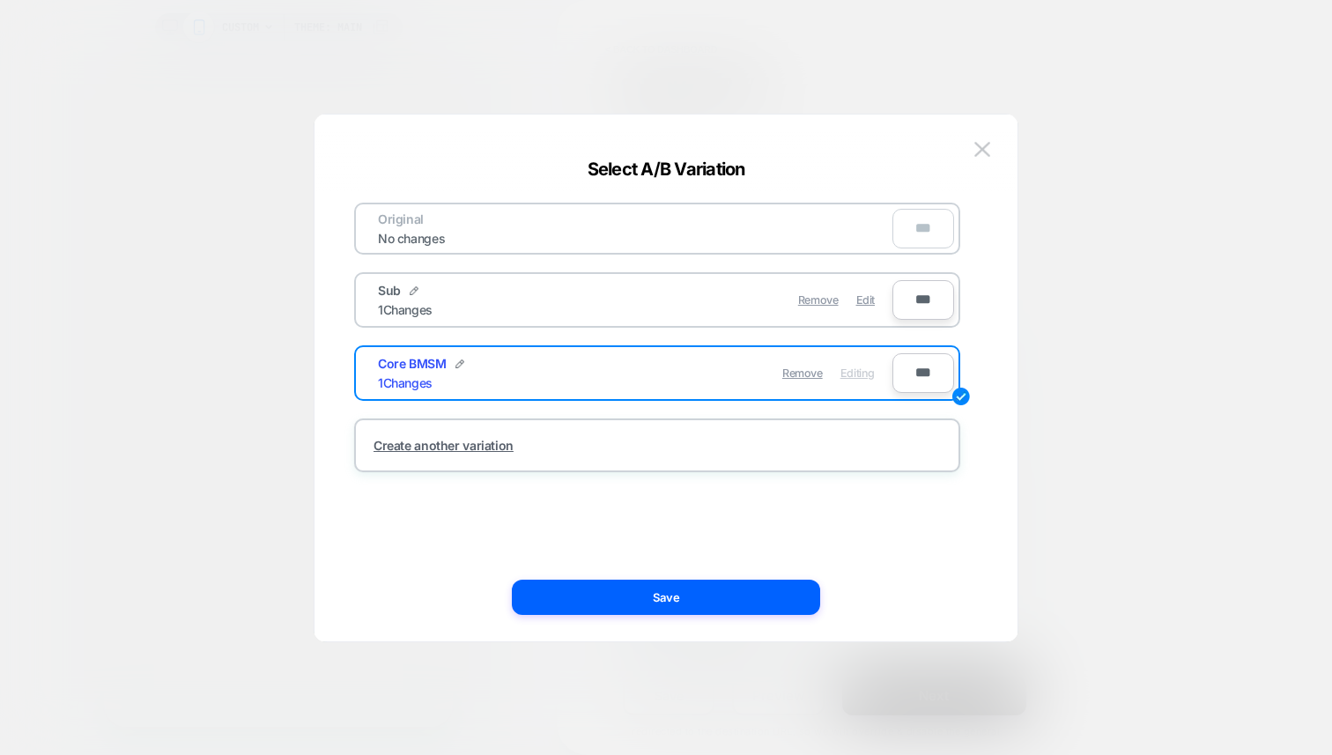
click at [651, 301] on div "Remove Edit" at bounding box center [759, 300] width 249 height 34
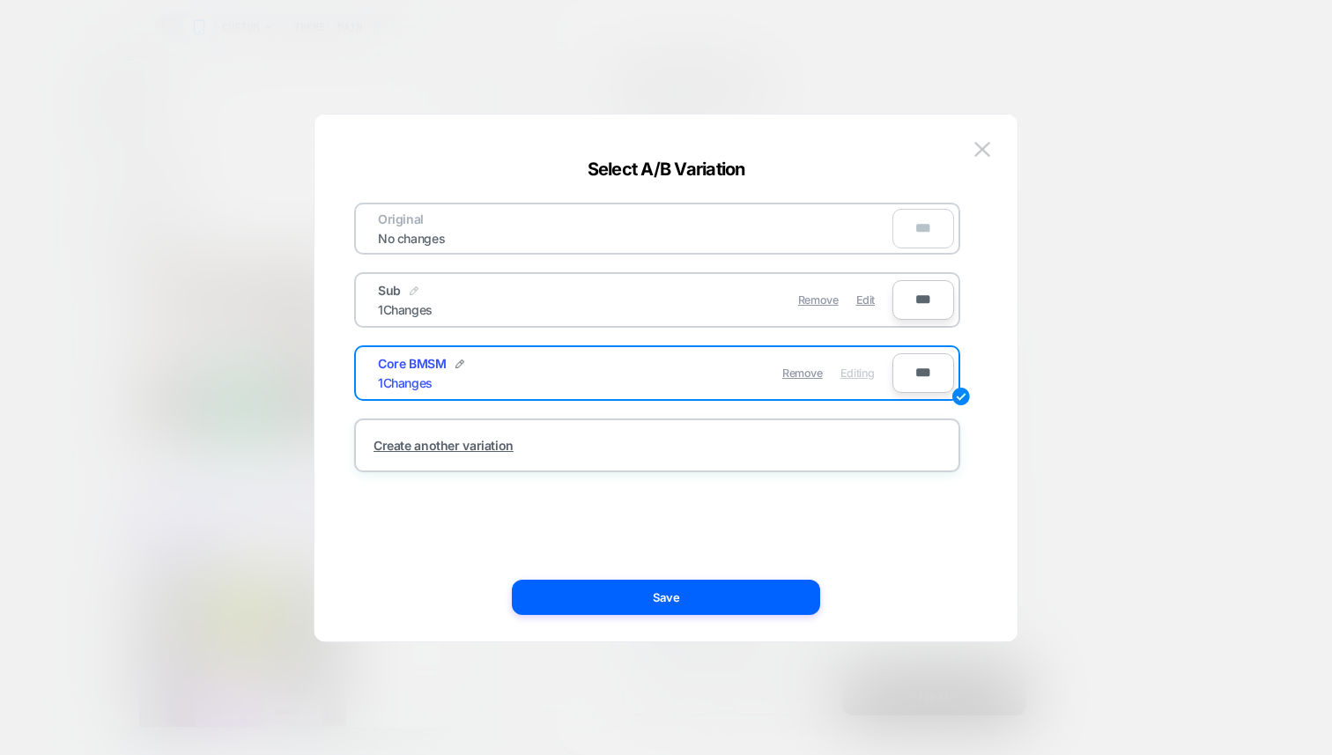
click at [412, 292] on img at bounding box center [414, 290] width 9 height 9
click at [654, 304] on div "*** Save" at bounding box center [626, 299] width 532 height 43
click at [373, 587] on div "Save" at bounding box center [666, 597] width 703 height 35
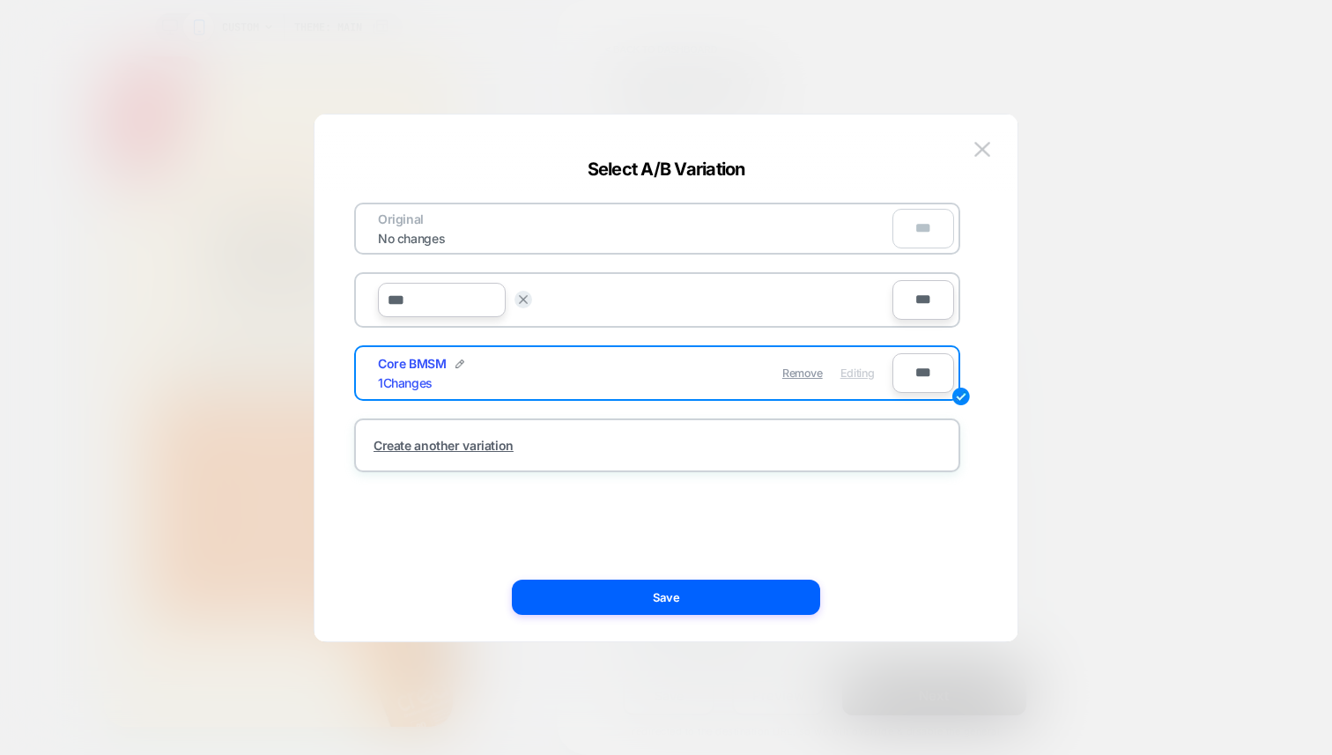
click at [1003, 262] on div "Select A/B Variation Original No changes *** *** Save *** Core BMSM 1 Changes R…" at bounding box center [666, 386] width 703 height 509
click at [527, 296] on img at bounding box center [523, 299] width 9 height 9
click at [867, 304] on span "Edit" at bounding box center [866, 299] width 19 height 13
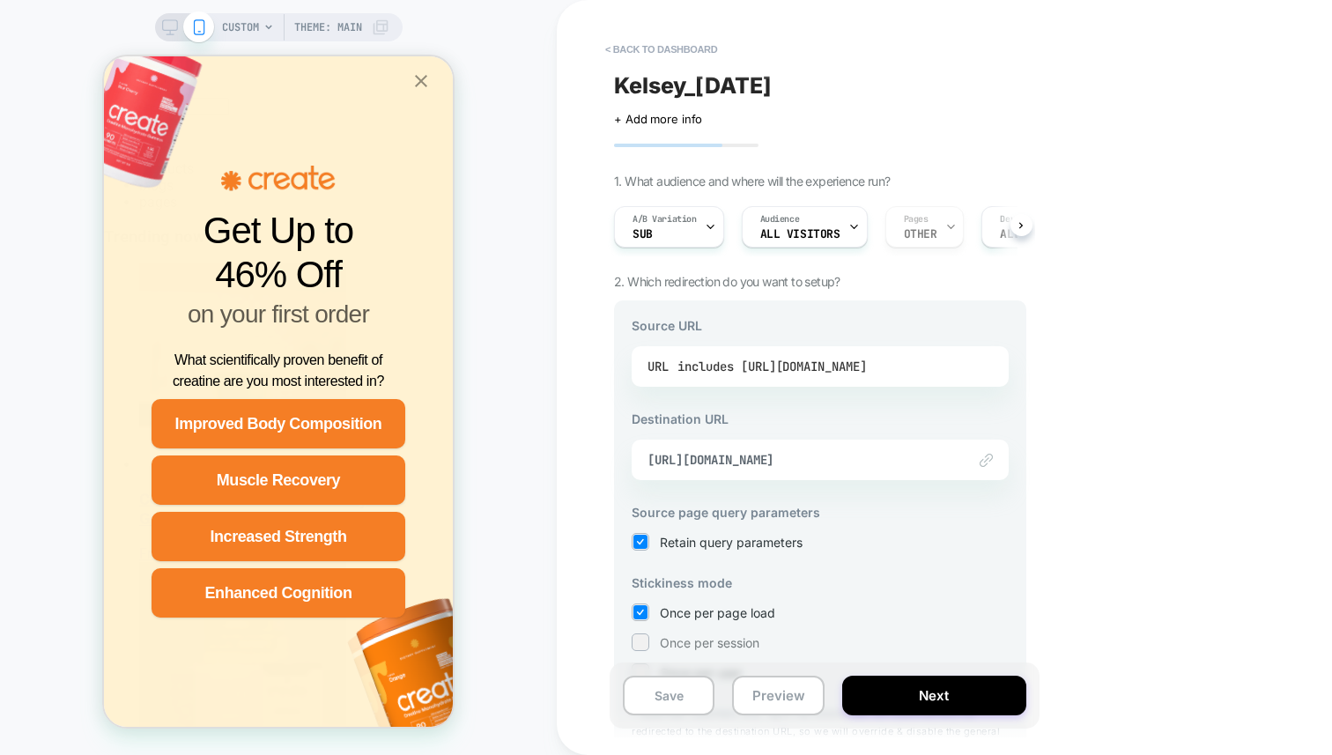
click at [825, 367] on div "includes [URL][DOMAIN_NAME]" at bounding box center [772, 366] width 189 height 26
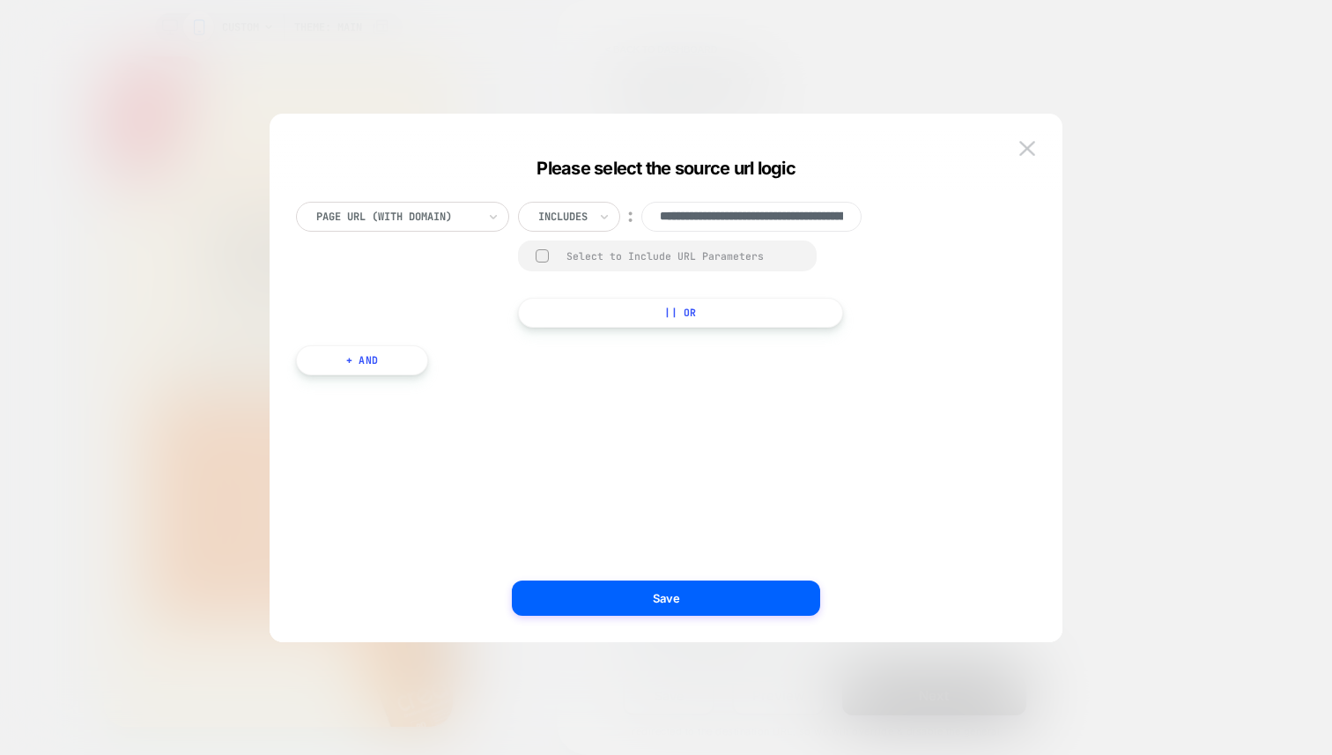
click at [594, 213] on div "Includes" at bounding box center [569, 217] width 102 height 30
click at [551, 150] on div "**********" at bounding box center [657, 378] width 740 height 458
click at [686, 314] on button "|| Or" at bounding box center [680, 313] width 325 height 30
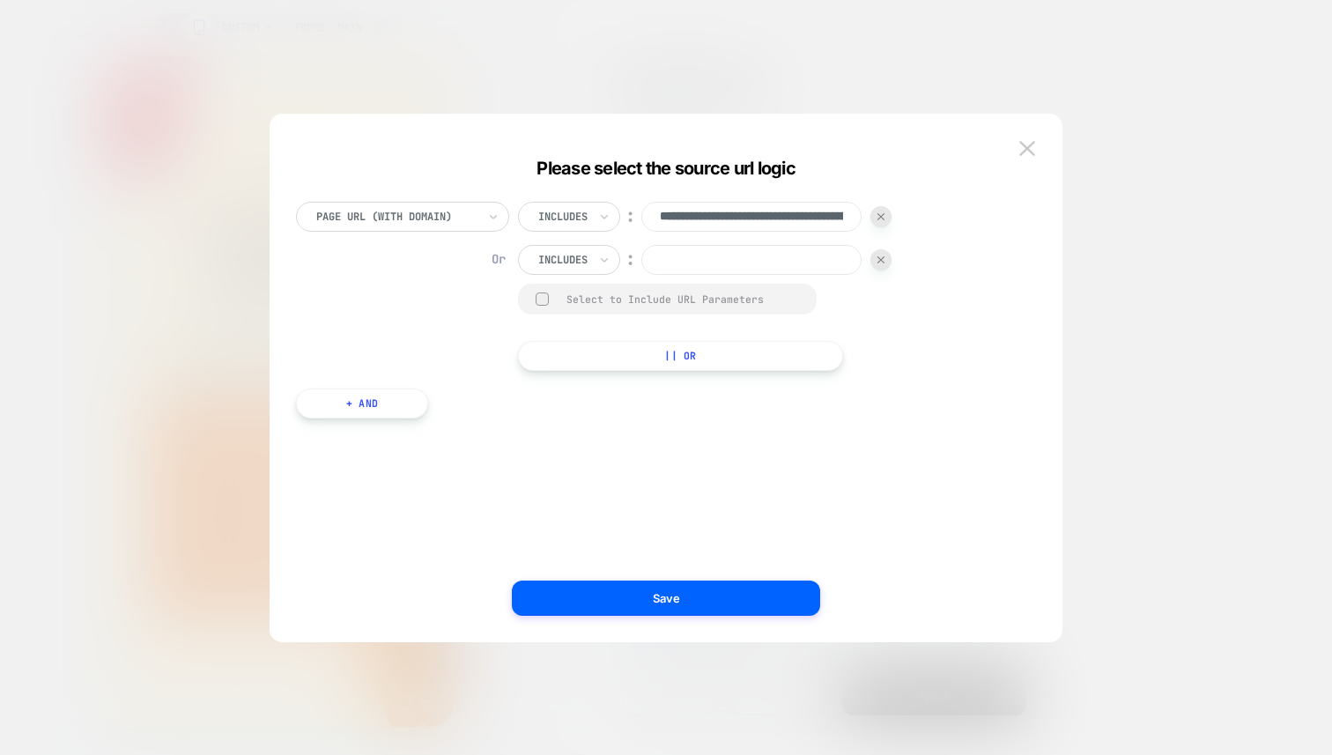
click at [575, 263] on div at bounding box center [562, 260] width 49 height 16
click at [559, 334] on div "Is not" at bounding box center [593, 337] width 115 height 28
click at [681, 261] on input at bounding box center [739, 260] width 220 height 30
paste input "**********"
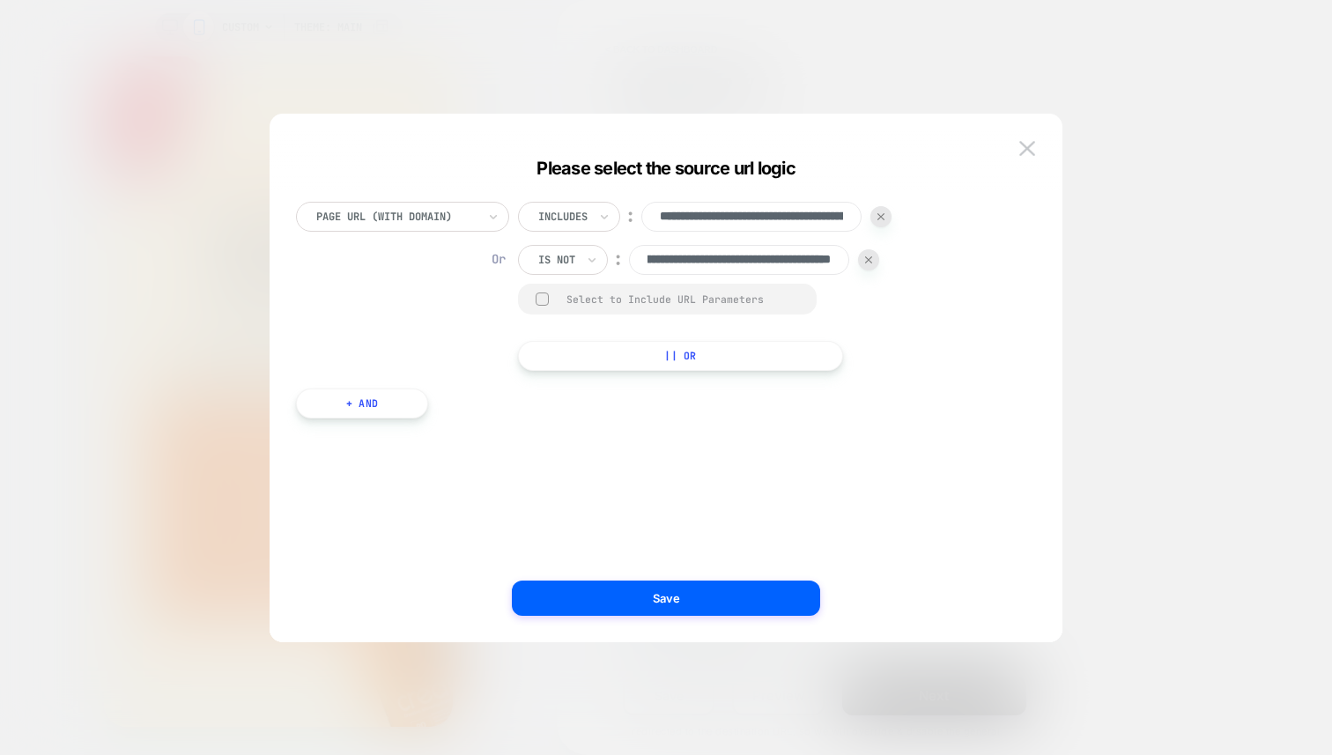
type input "**********"
click at [379, 303] on div "**********" at bounding box center [657, 286] width 723 height 169
click at [872, 260] on img at bounding box center [868, 259] width 7 height 7
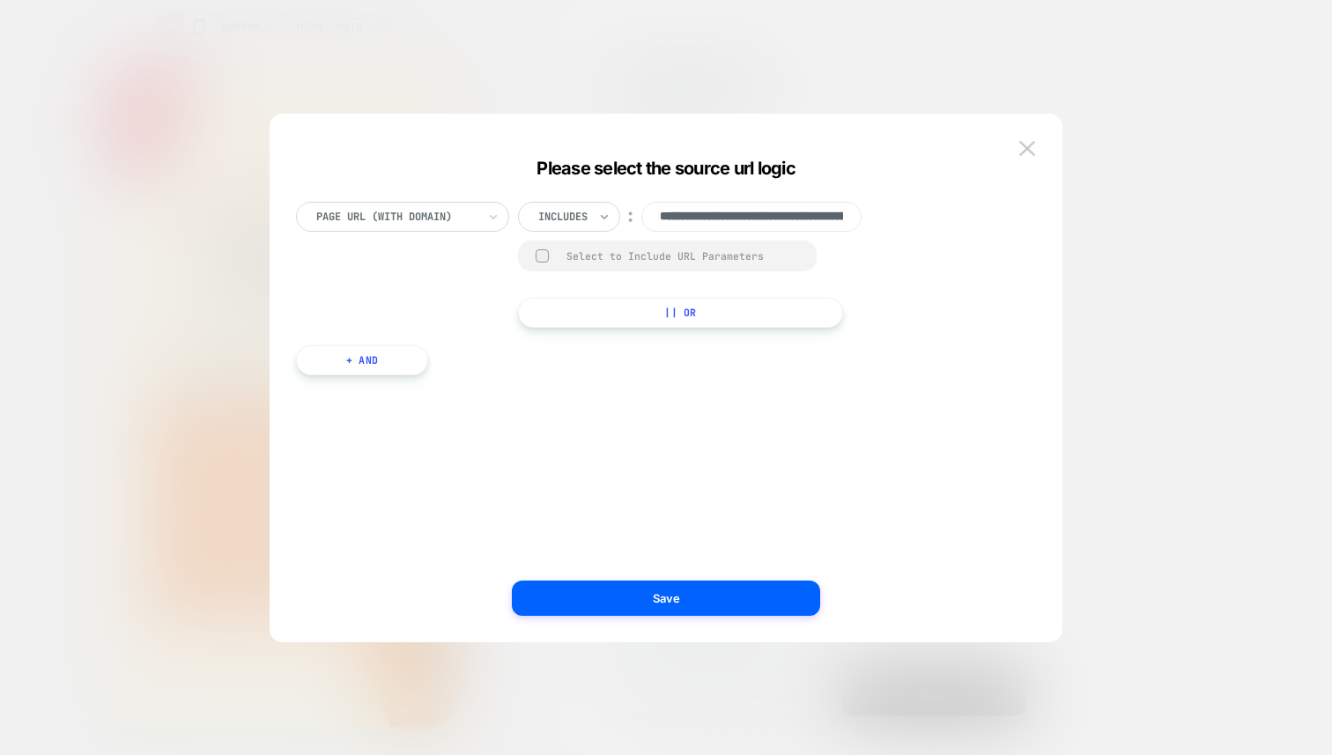
click at [602, 219] on icon at bounding box center [604, 217] width 12 height 18
click at [640, 178] on div "Please select the source url logic" at bounding box center [666, 168] width 793 height 21
click at [375, 360] on button "+ And" at bounding box center [362, 360] width 132 height 30
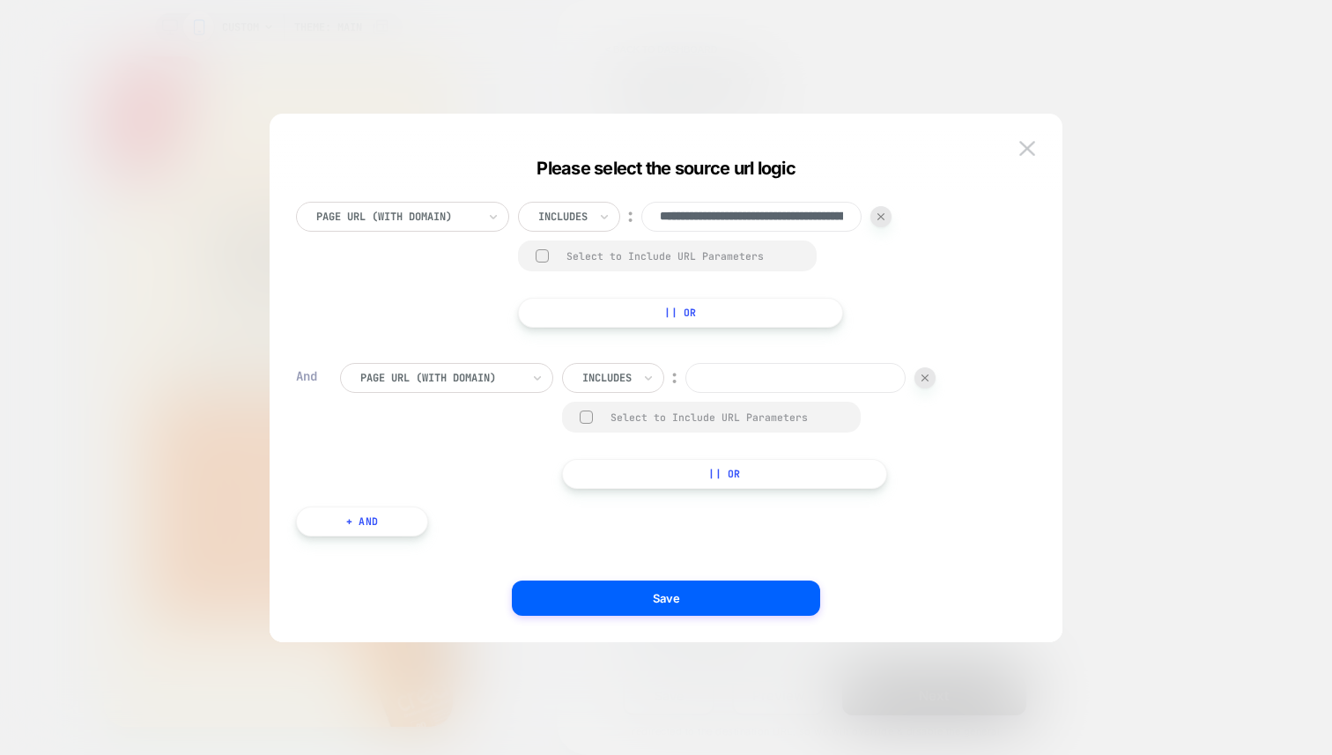
click at [440, 383] on div at bounding box center [440, 378] width 160 height 16
click at [620, 375] on div at bounding box center [607, 378] width 49 height 16
click at [606, 450] on div "Is not" at bounding box center [637, 455] width 115 height 28
click at [768, 374] on input at bounding box center [783, 378] width 220 height 30
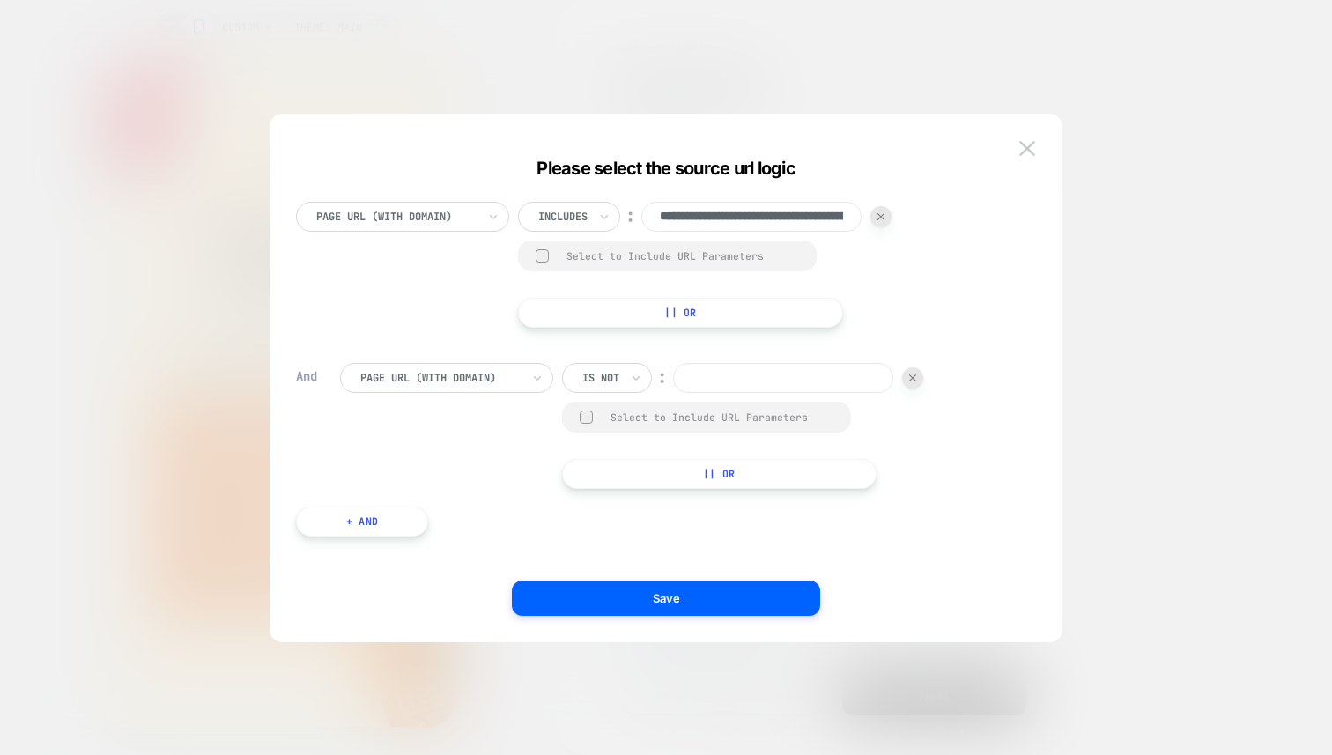
paste input "**********"
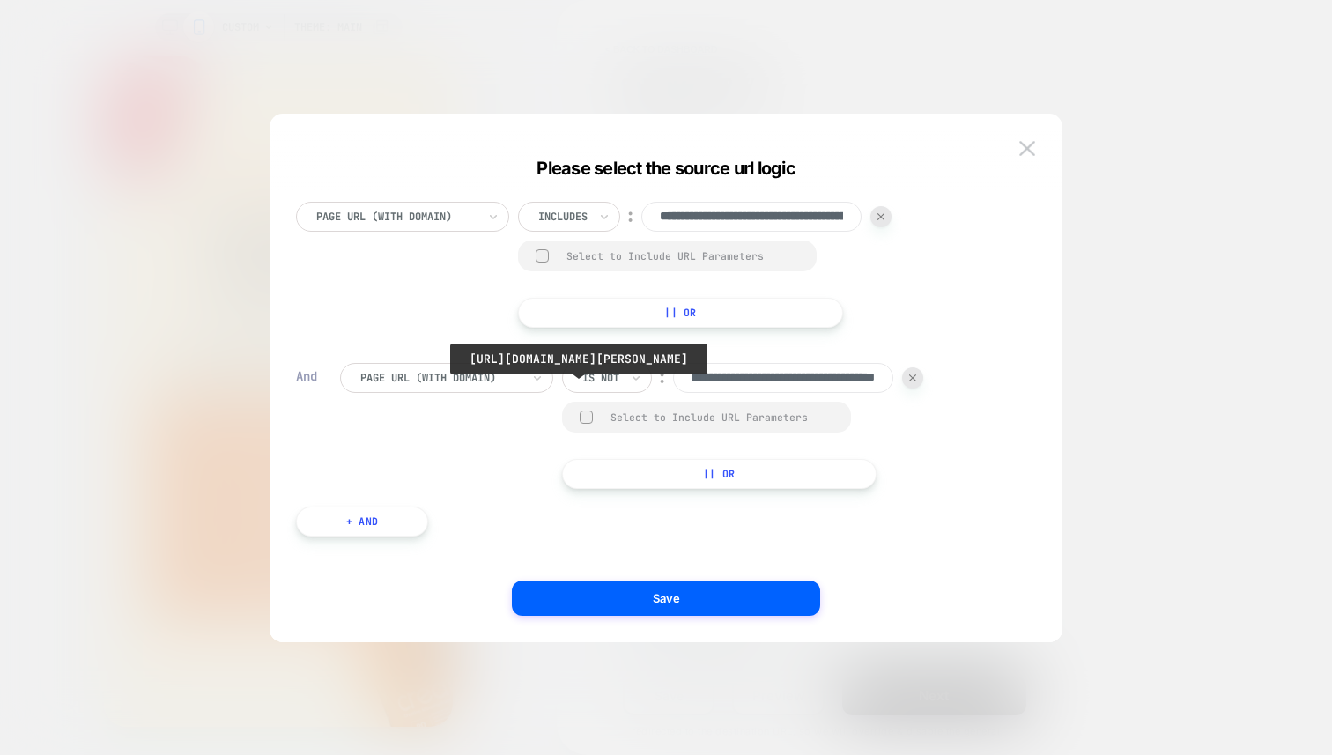
click at [705, 385] on input "**********" at bounding box center [783, 378] width 220 height 30
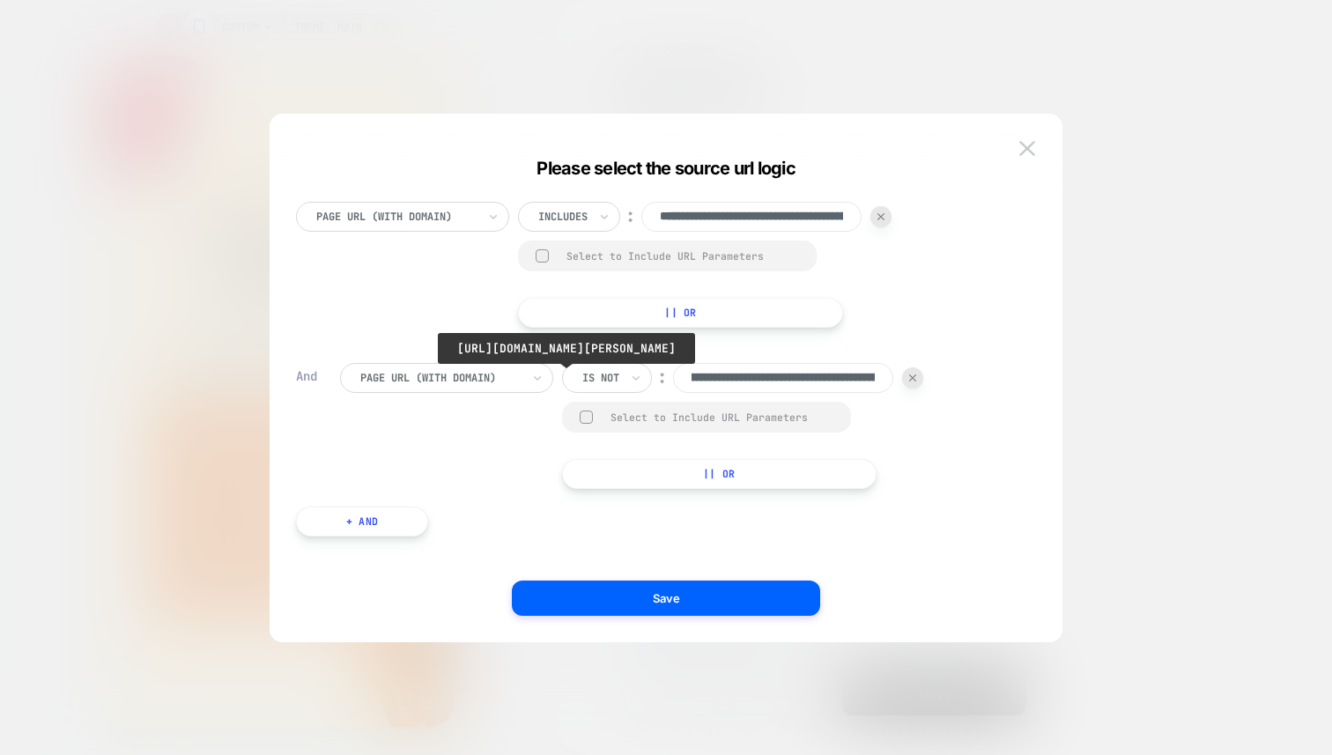
scroll to position [0, 0]
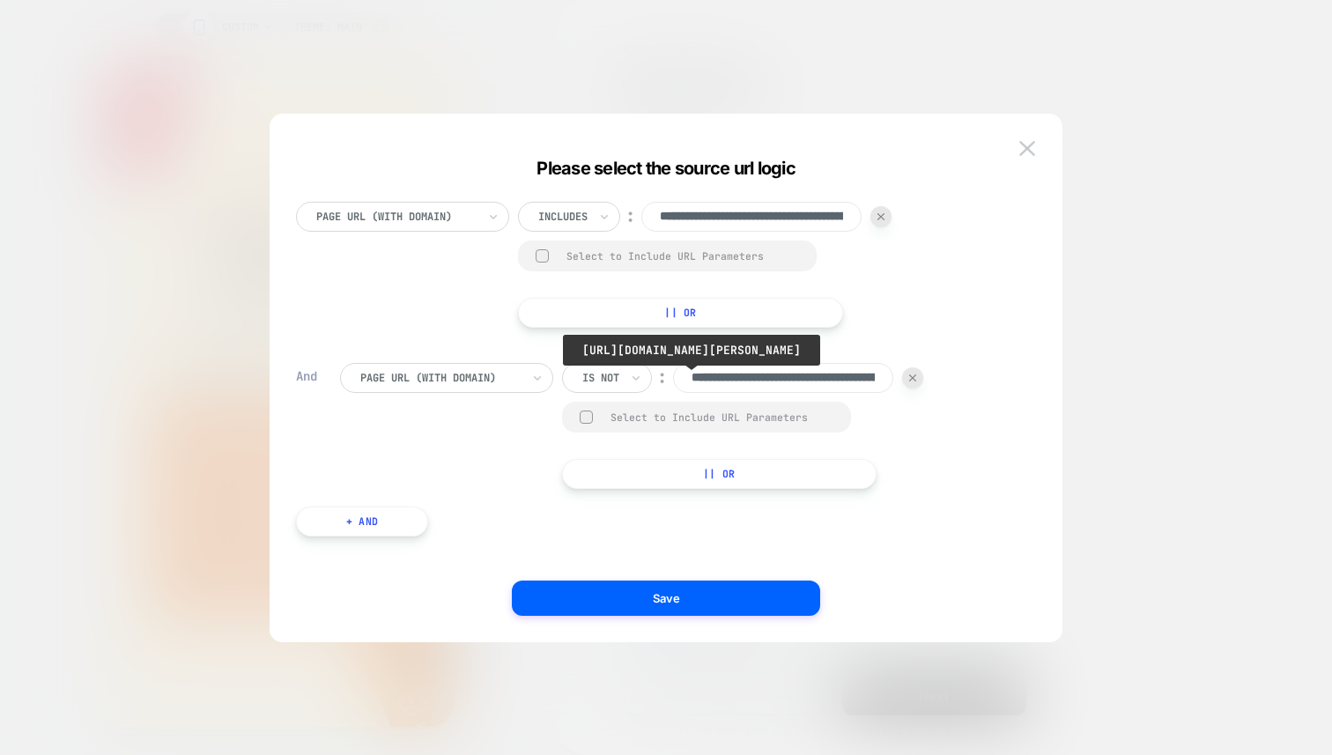
click at [820, 379] on input "**********" at bounding box center [783, 378] width 220 height 30
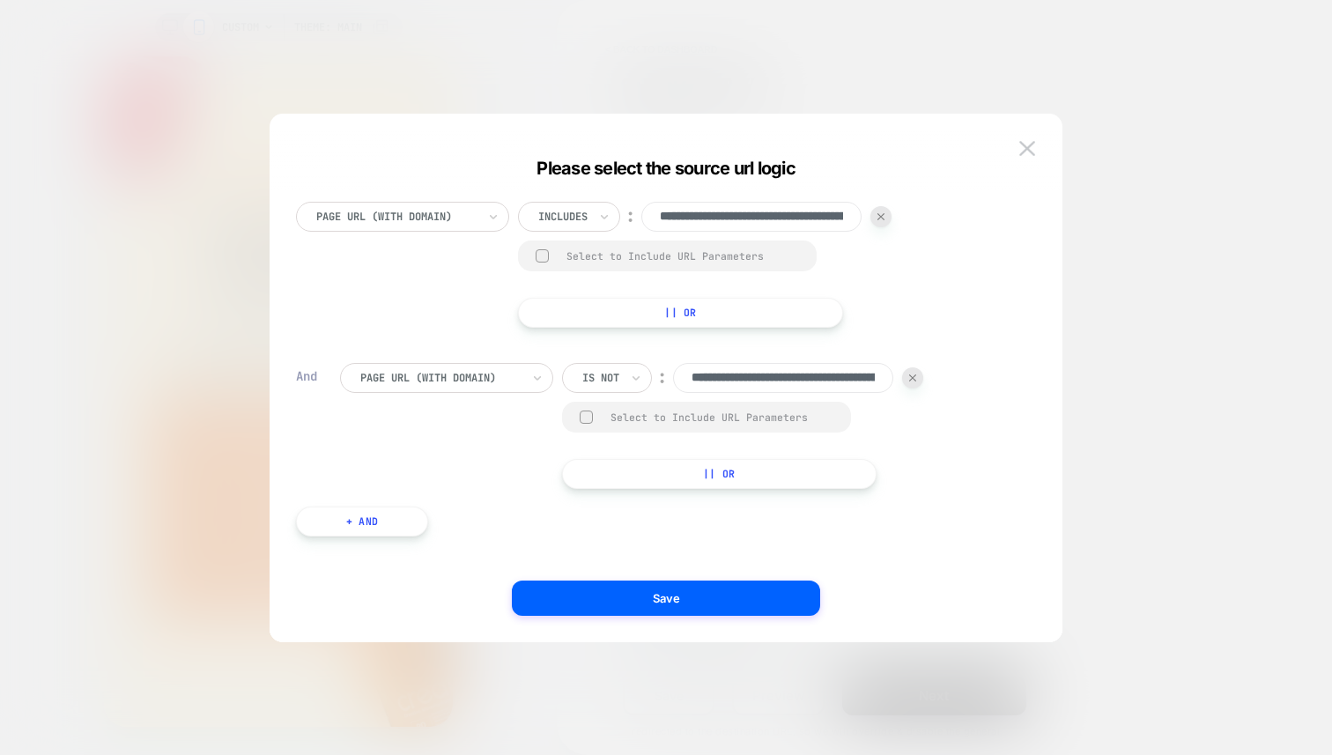
type input "**********"
click at [947, 471] on div "**********" at bounding box center [679, 426] width 679 height 126
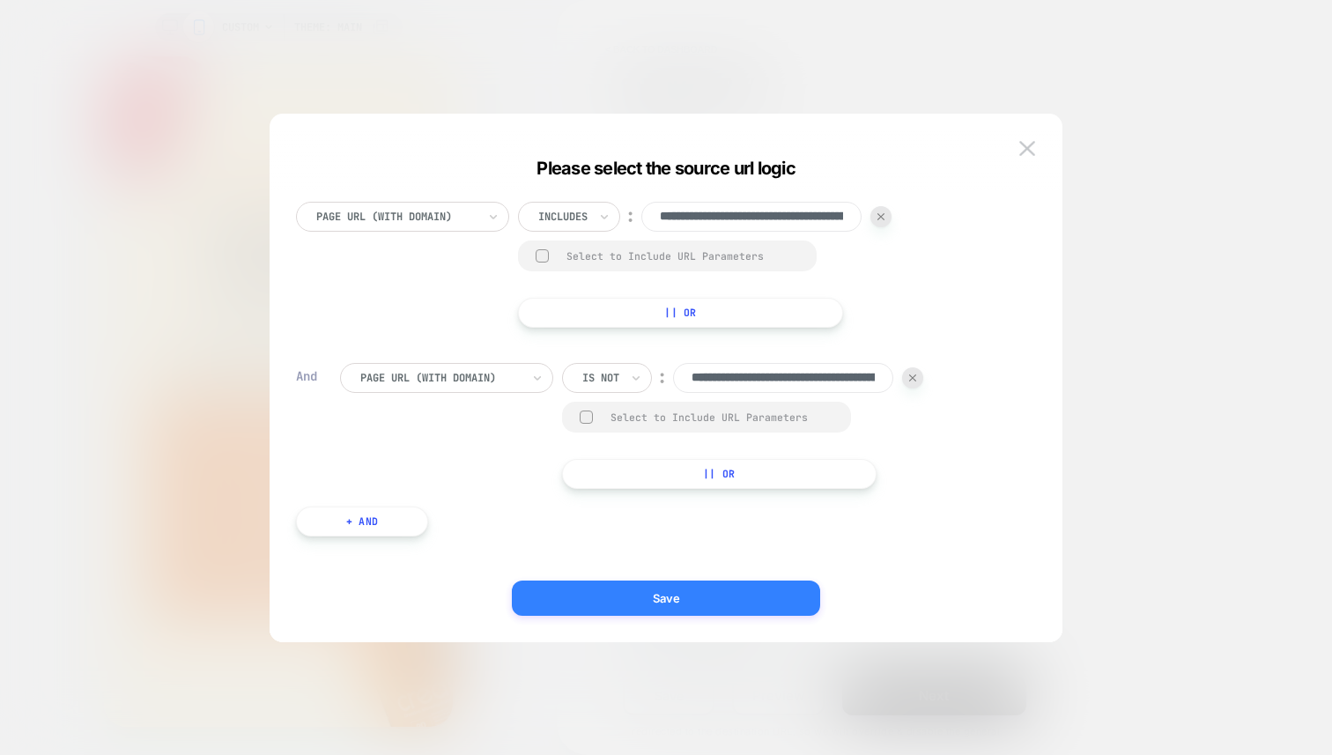
click at [675, 601] on button "Save" at bounding box center [666, 598] width 308 height 35
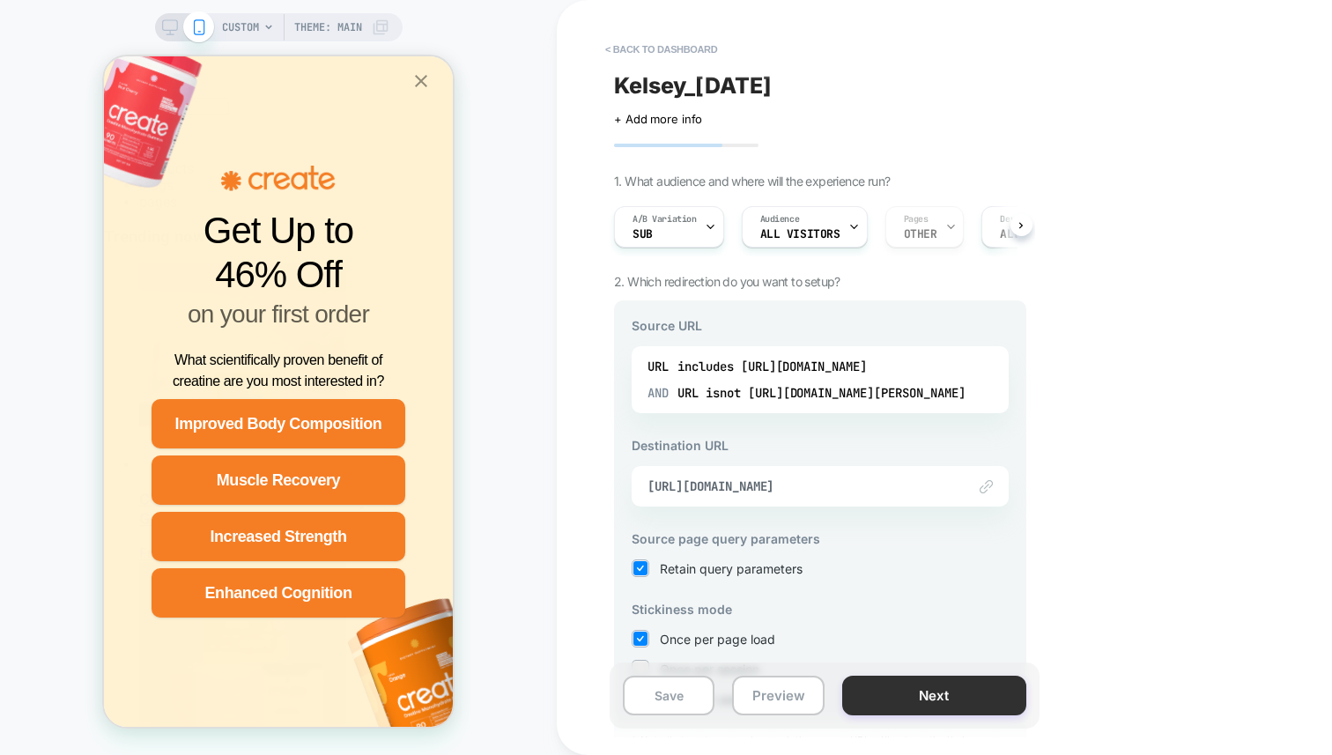
click at [934, 692] on button "Next" at bounding box center [934, 696] width 184 height 40
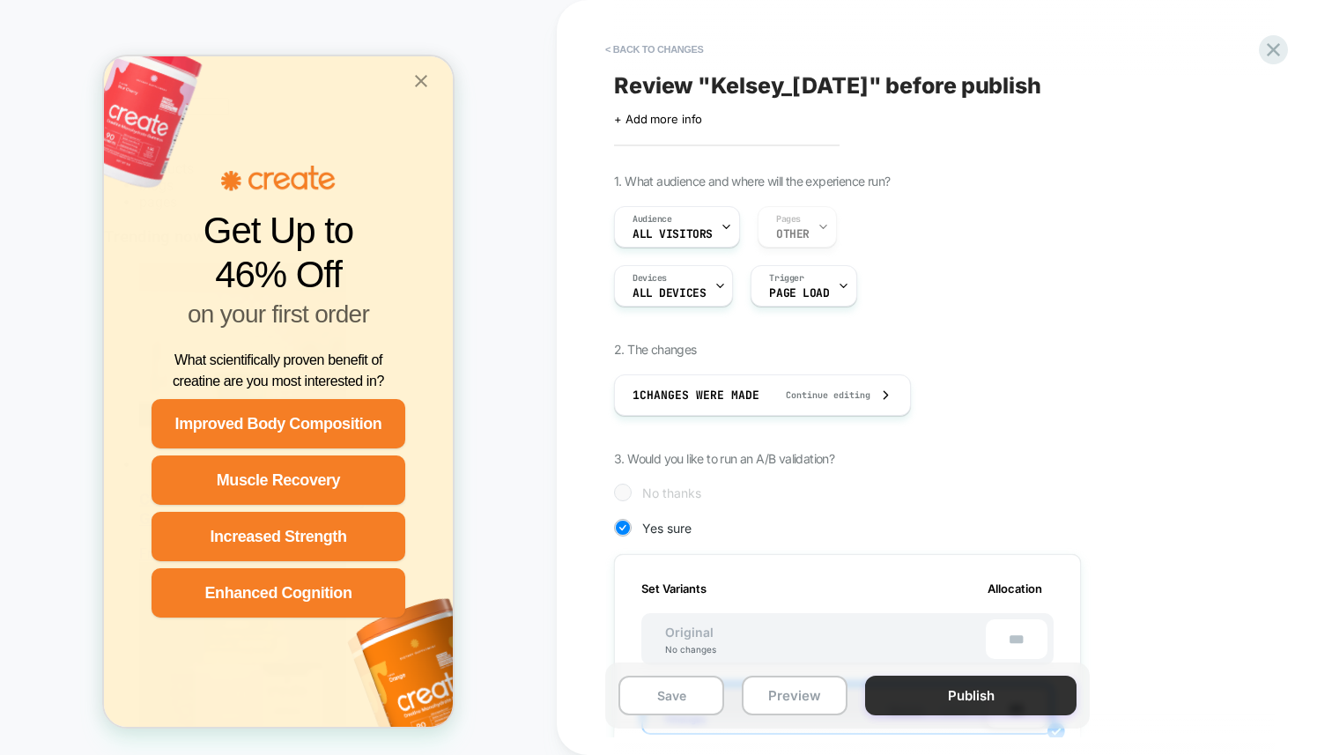
click at [968, 703] on button "Publish" at bounding box center [971, 696] width 212 height 40
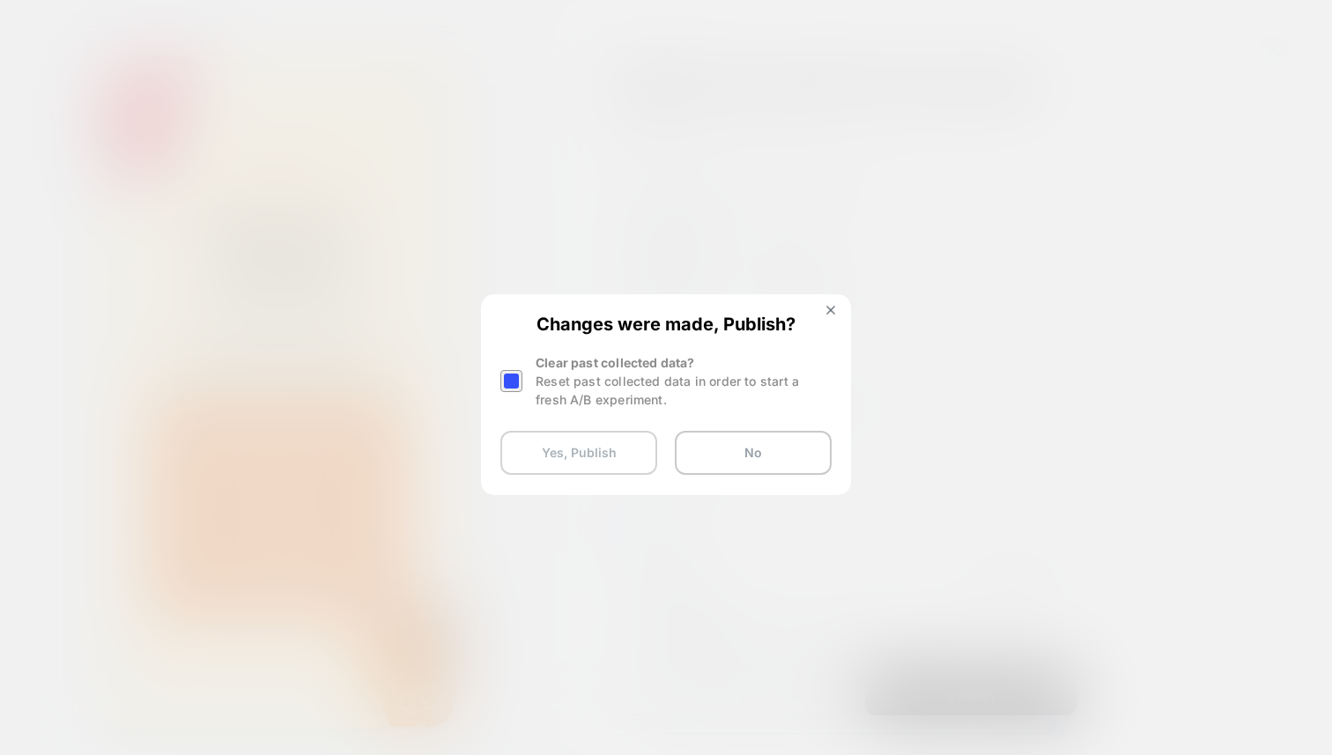
click at [589, 465] on button "Yes, Publish" at bounding box center [579, 453] width 157 height 44
